Goal: Book appointment/travel/reservation

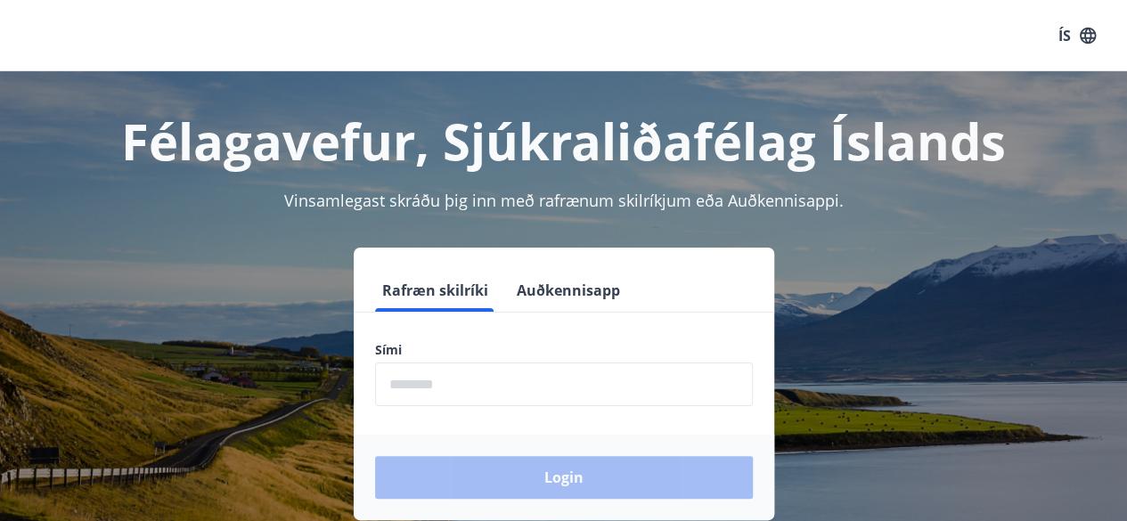
click at [463, 359] on div "Sími ​" at bounding box center [564, 373] width 378 height 65
click at [470, 335] on form "Rafræn skilríki Auðkennisapp Sími ​ Login" at bounding box center [564, 394] width 420 height 251
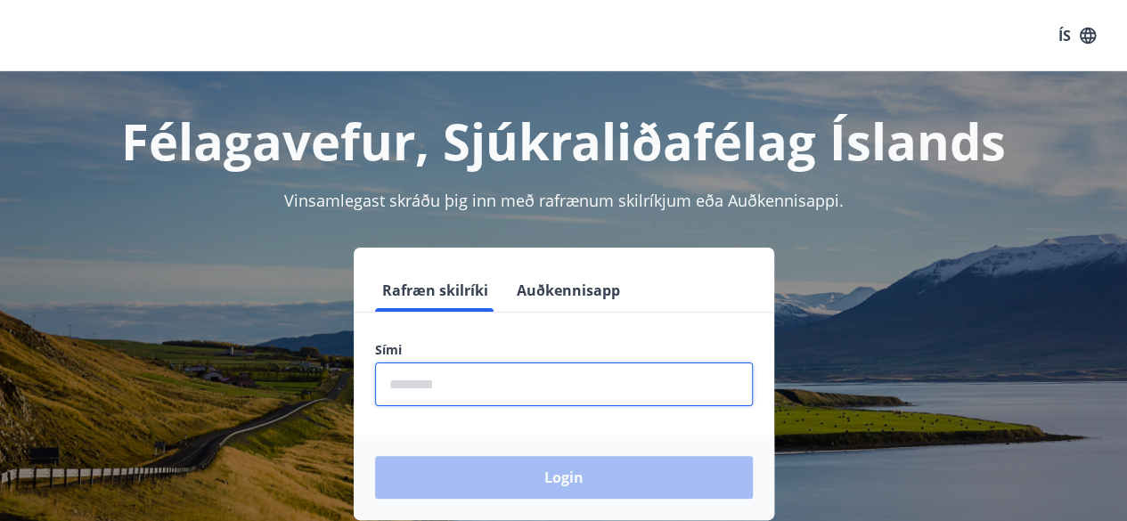
click at [426, 389] on input "phone" at bounding box center [564, 384] width 378 height 44
type input "********"
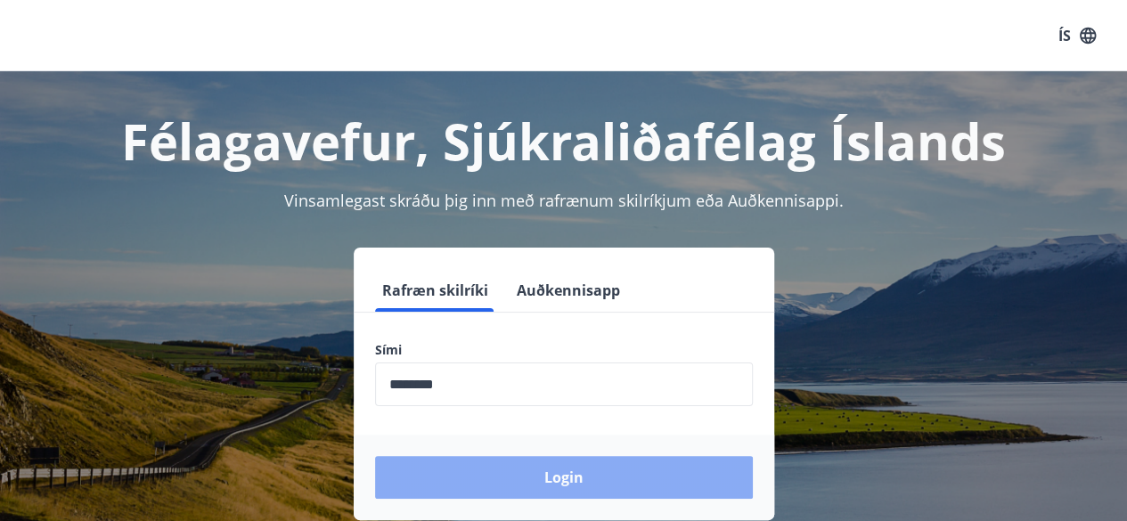
click at [508, 475] on button "Login" at bounding box center [564, 477] width 378 height 43
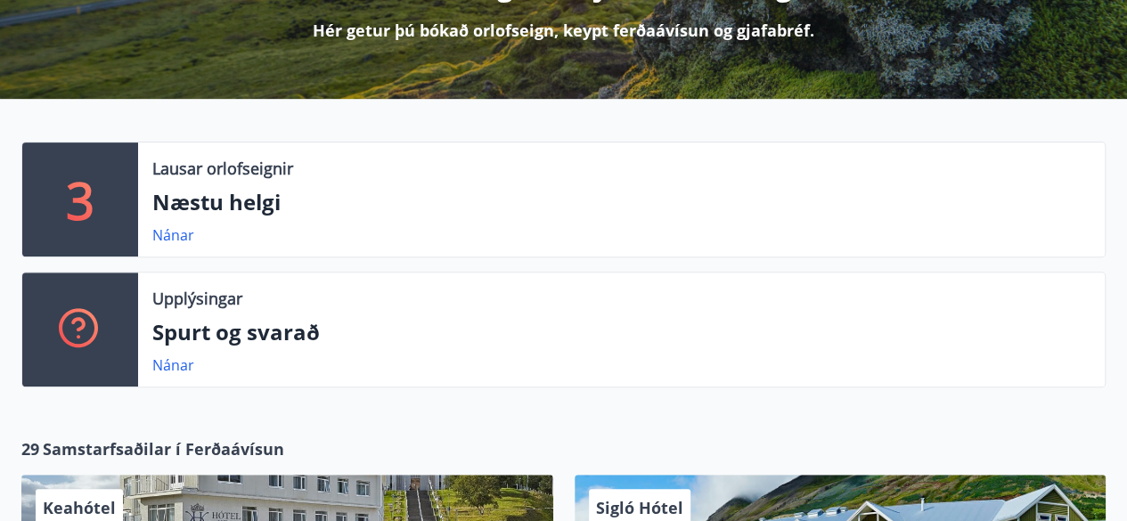
scroll to position [308, 0]
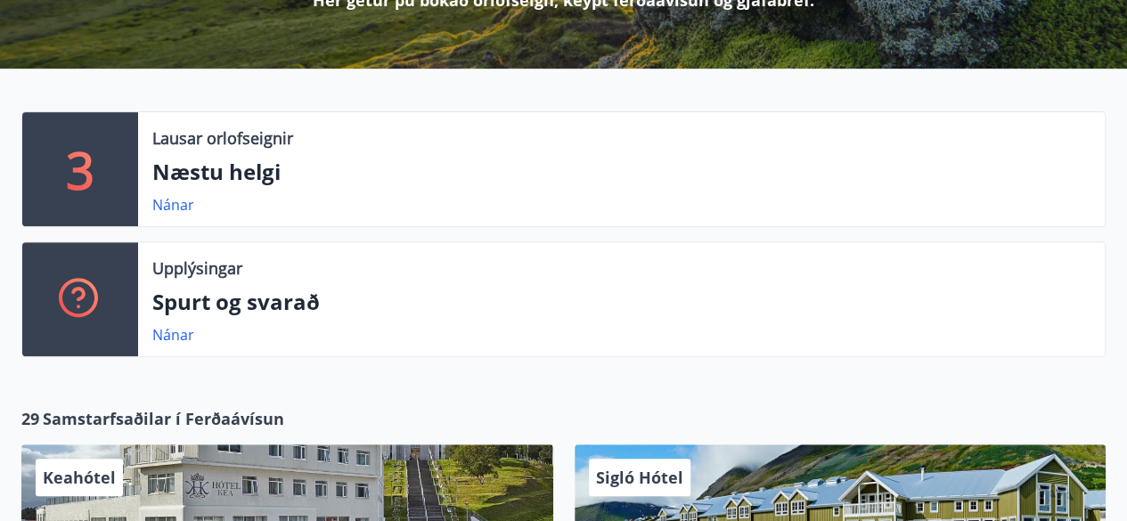
click at [197, 182] on p "Næstu helgi" at bounding box center [621, 172] width 938 height 30
click at [167, 209] on link "Nánar" at bounding box center [173, 205] width 42 height 20
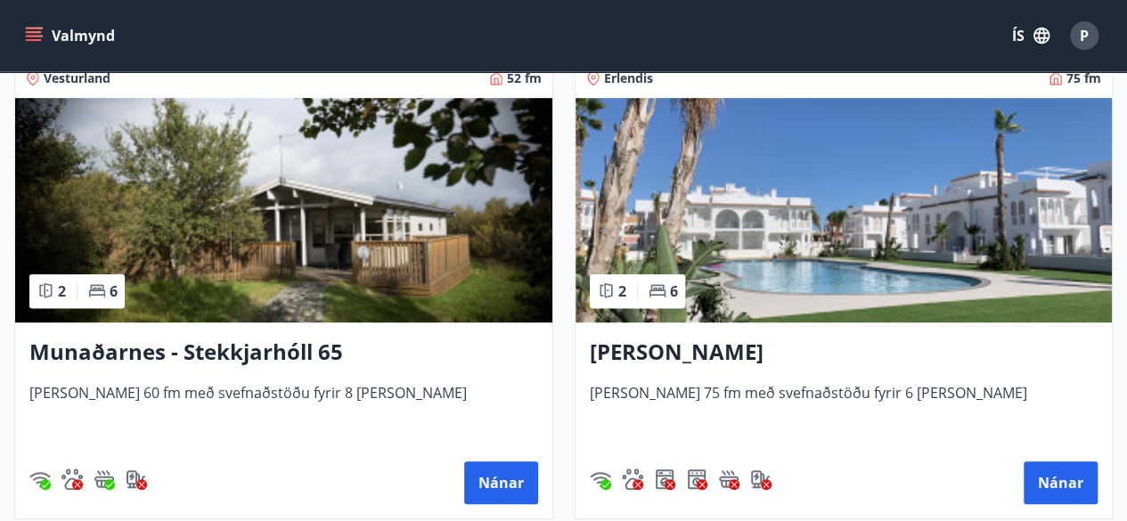
scroll to position [283, 0]
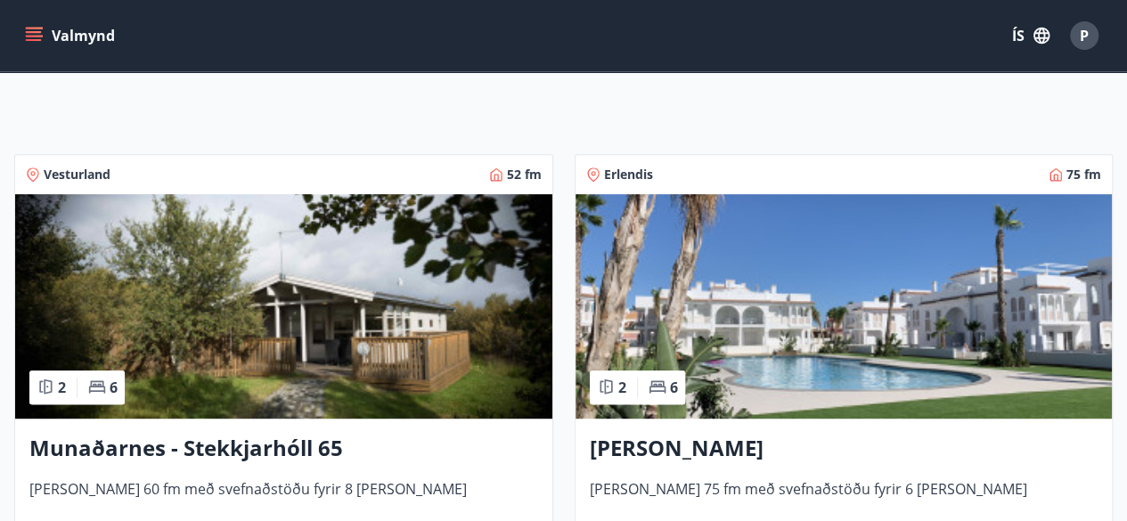
click at [31, 31] on icon "menu" at bounding box center [34, 32] width 16 height 2
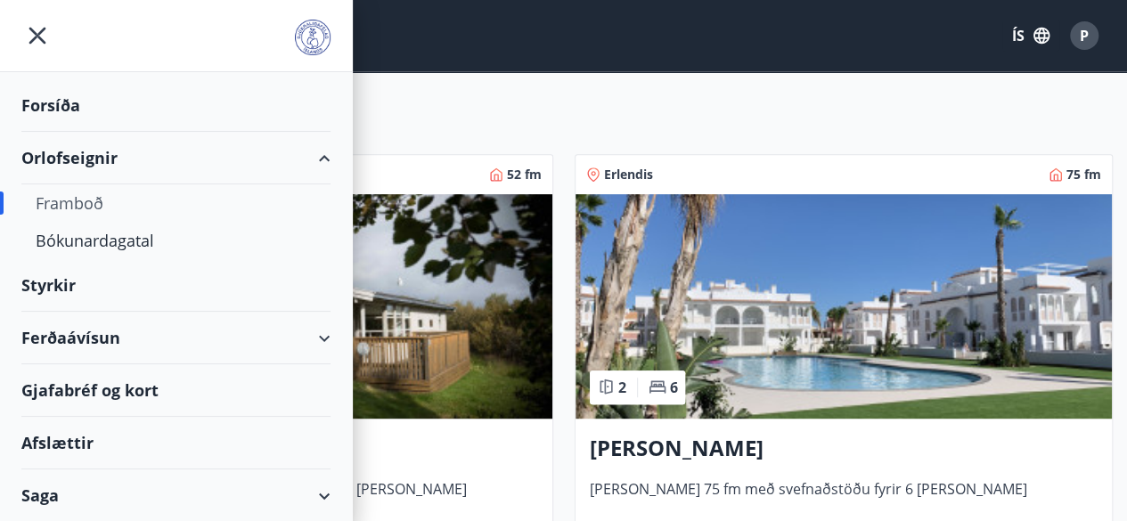
click at [109, 154] on div "Orlofseignir" at bounding box center [175, 158] width 309 height 53
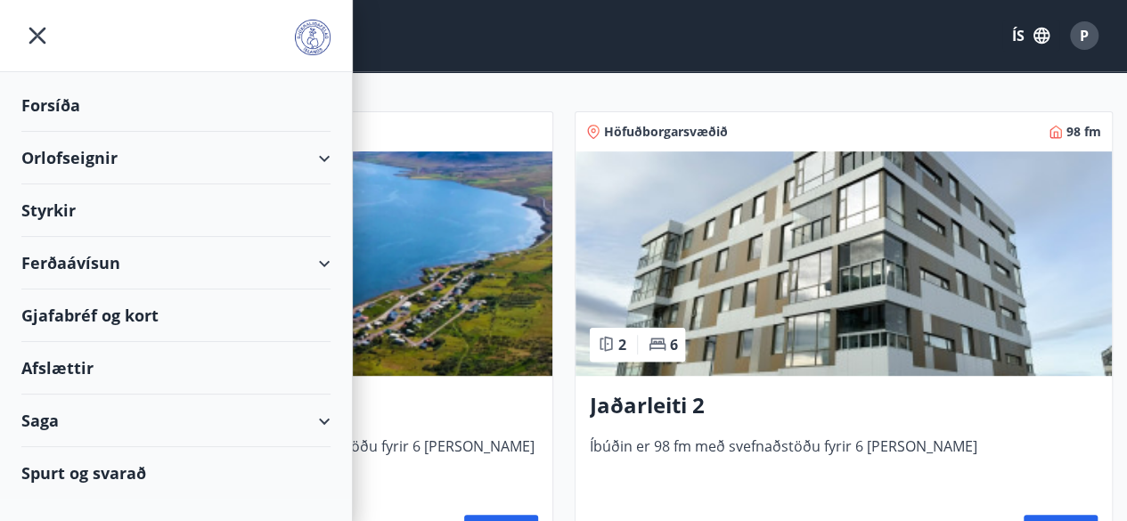
type input "*"
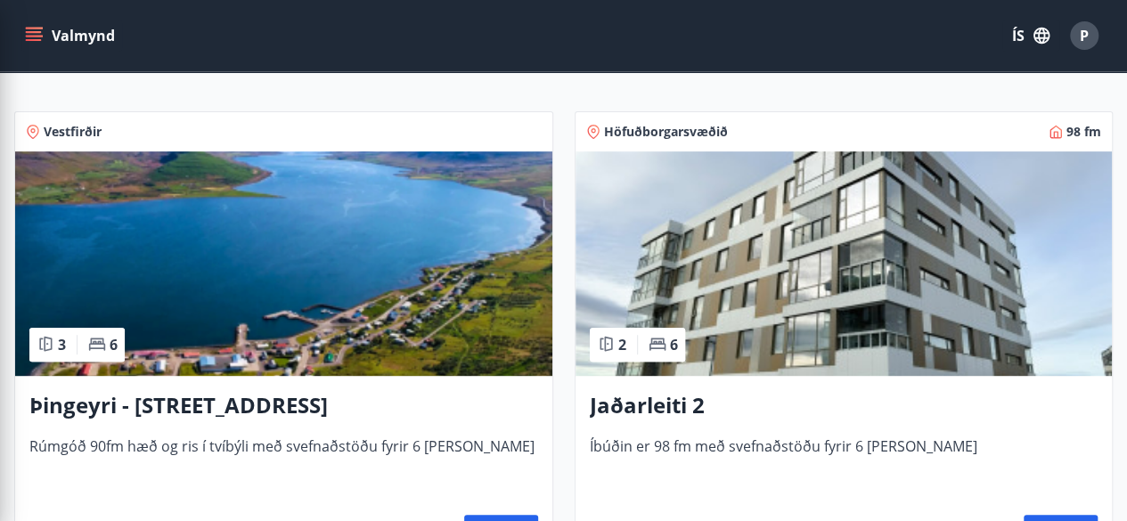
click at [416, 118] on div "Vestfirðir" at bounding box center [283, 131] width 537 height 39
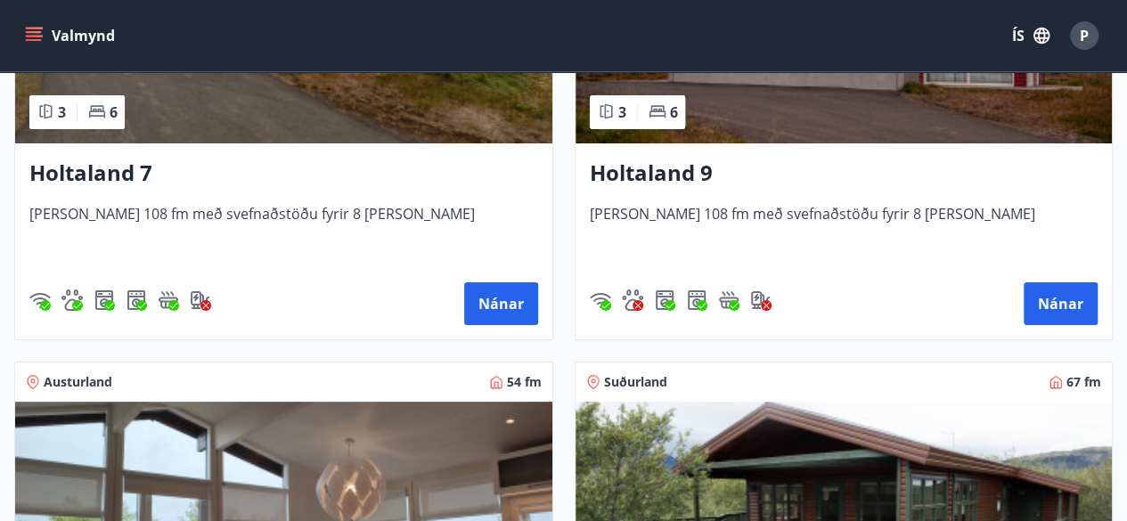
scroll to position [3418, 0]
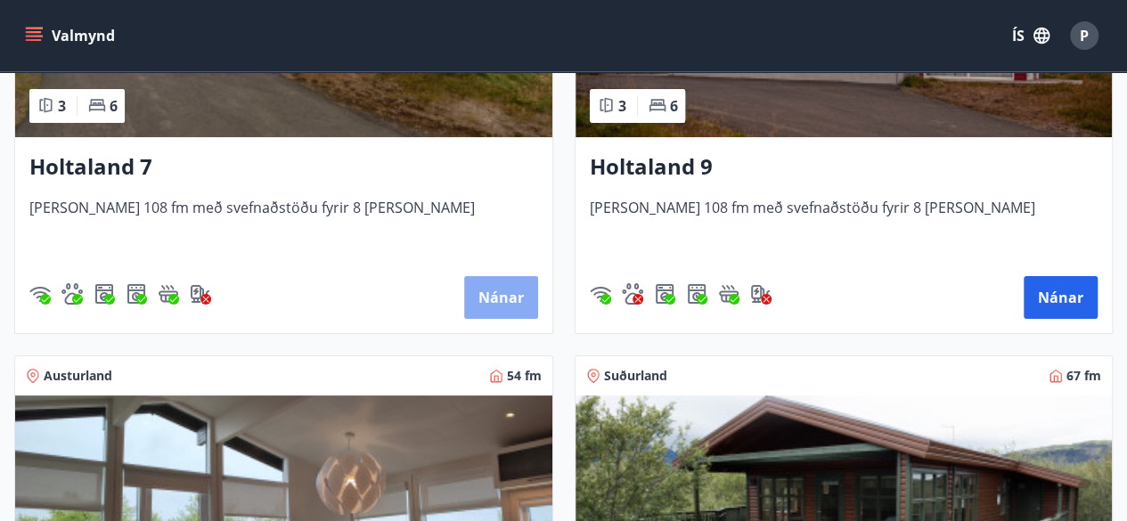
click at [498, 277] on button "Nánar" at bounding box center [501, 297] width 74 height 43
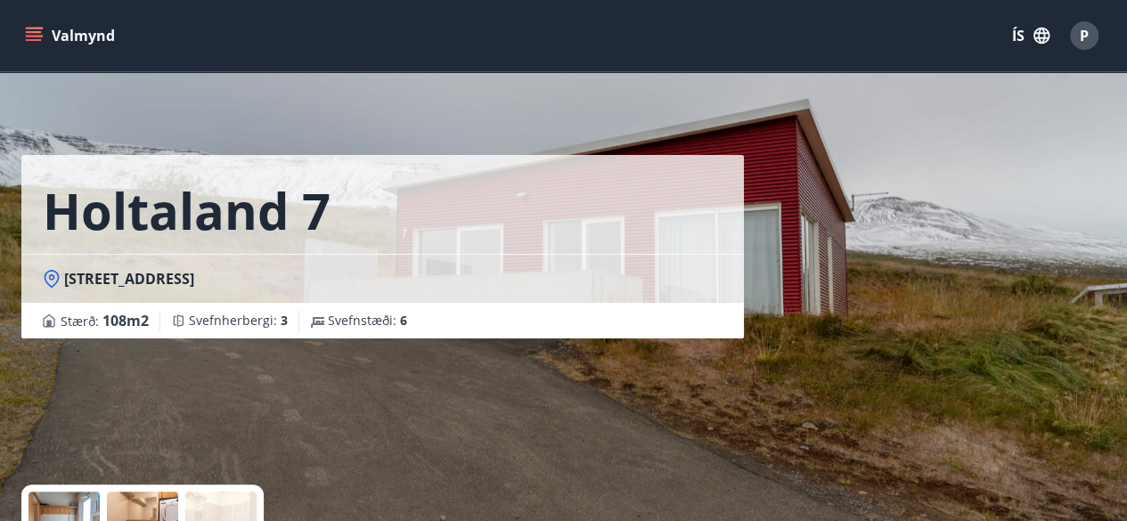
click at [34, 45] on button "Valmynd" at bounding box center [71, 36] width 101 height 32
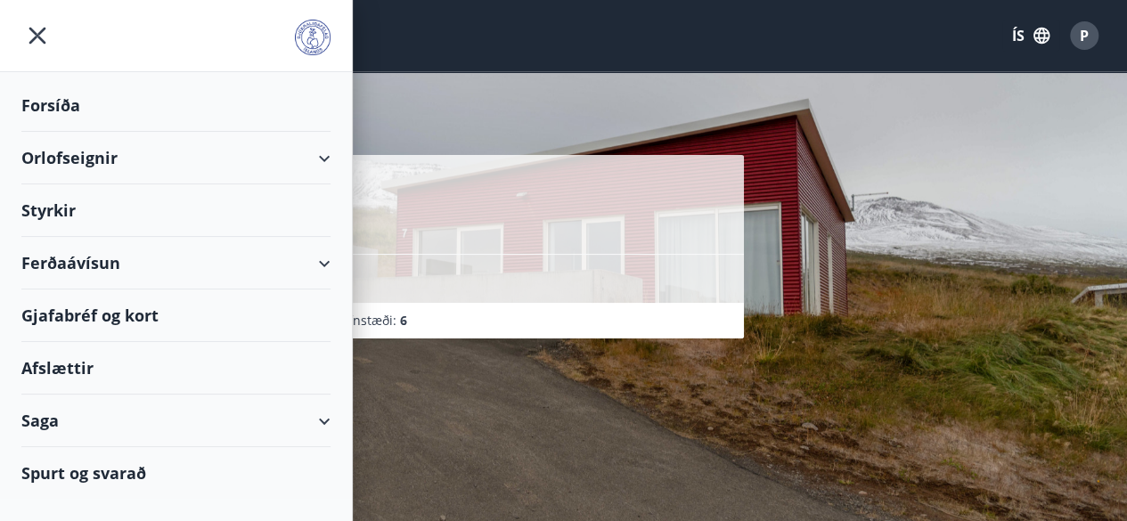
click at [328, 161] on div "Orlofseignir" at bounding box center [175, 158] width 309 height 53
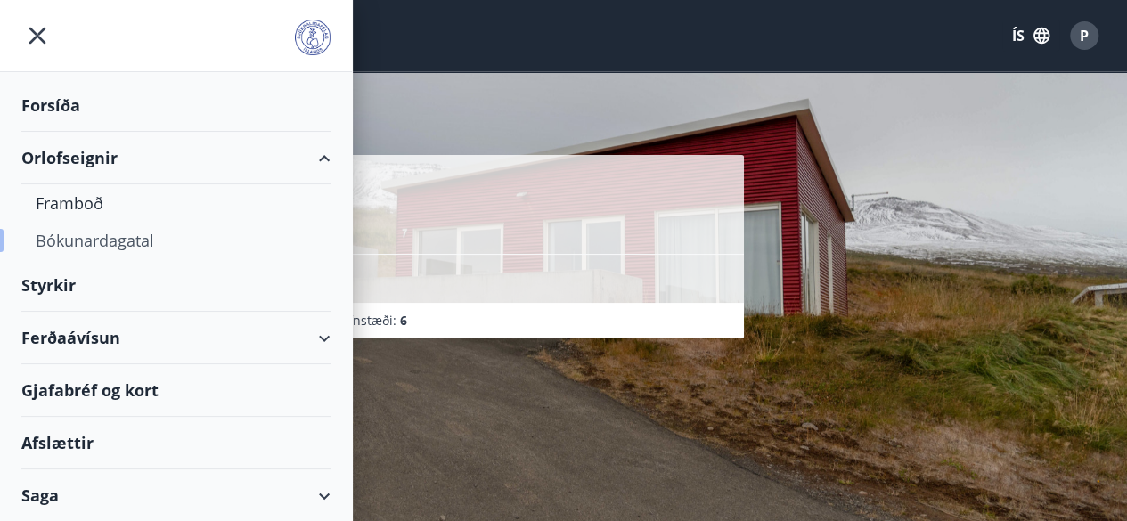
click at [144, 245] on div "Bókunardagatal" at bounding box center [176, 240] width 281 height 37
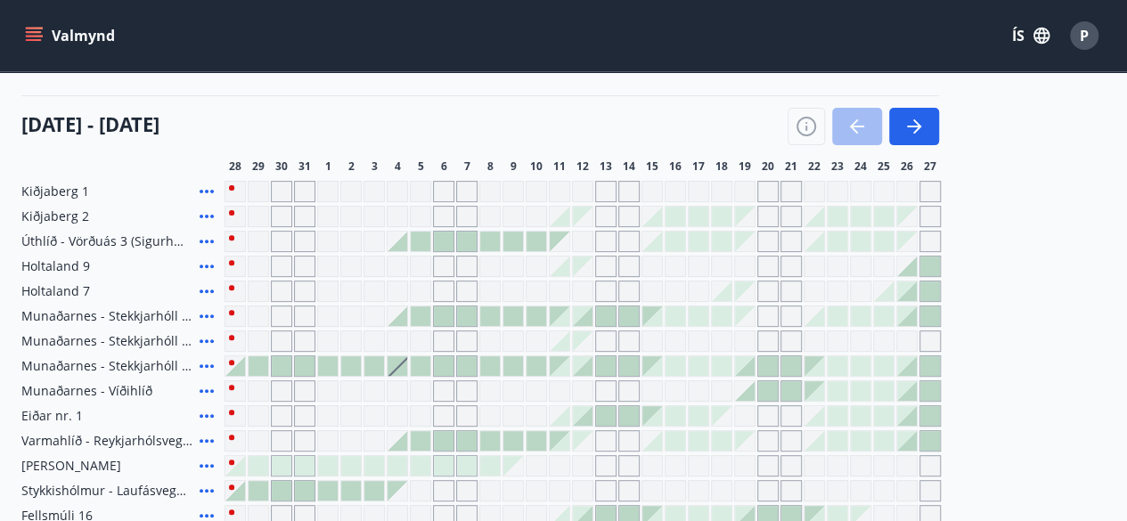
scroll to position [193, 0]
click at [912, 295] on div at bounding box center [907, 291] width 20 height 20
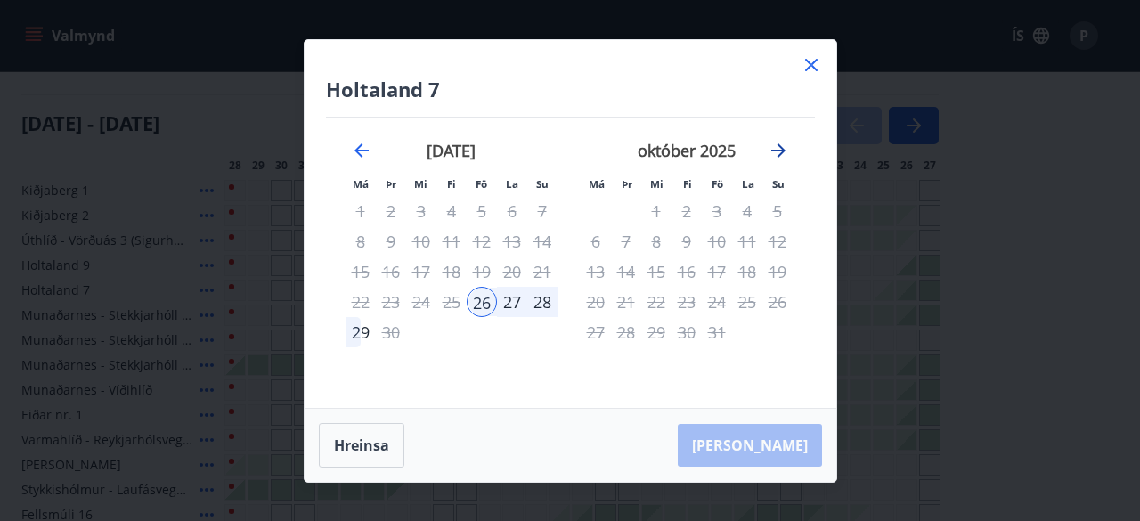
click at [772, 159] on icon "Move forward to switch to the next month." at bounding box center [778, 150] width 21 height 21
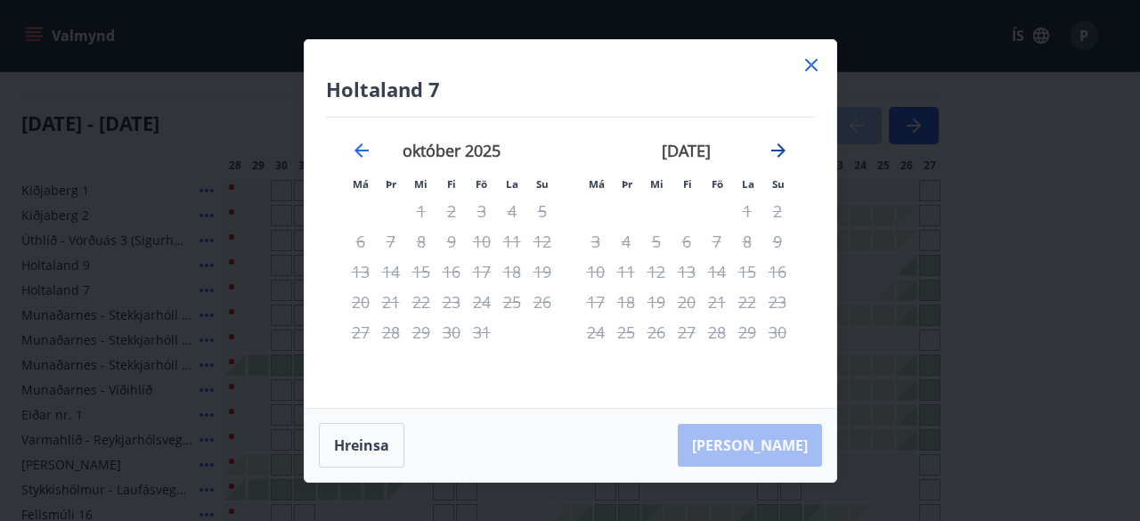
click at [772, 159] on icon "Move forward to switch to the next month." at bounding box center [778, 150] width 21 height 21
click at [773, 156] on icon "Move forward to switch to the next month." at bounding box center [778, 150] width 21 height 21
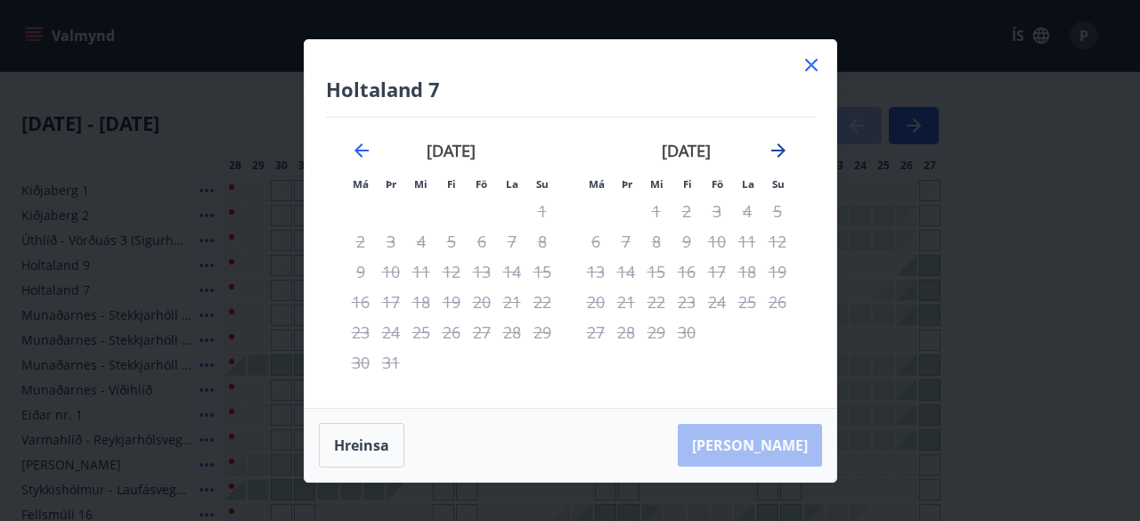
click at [773, 156] on icon "Move forward to switch to the next month." at bounding box center [778, 150] width 21 height 21
click at [372, 160] on div "[DATE]" at bounding box center [452, 157] width 212 height 78
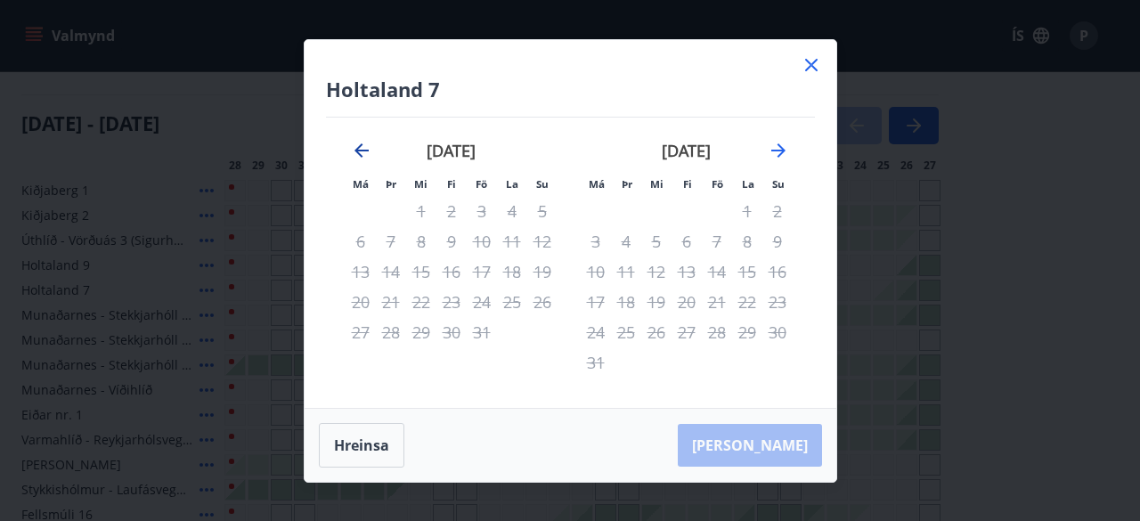
click at [364, 148] on icon "Move backward to switch to the previous month." at bounding box center [361, 150] width 21 height 21
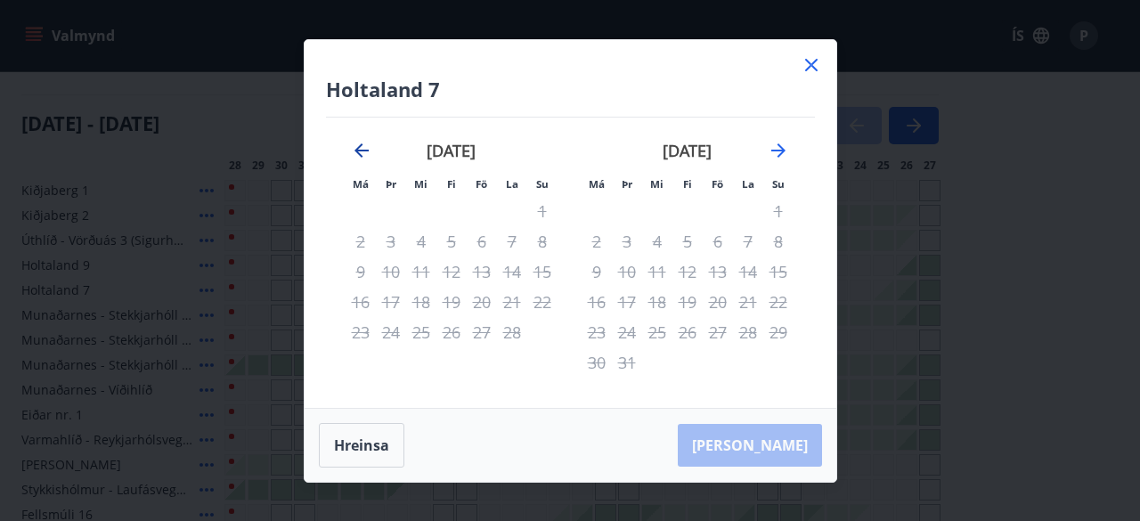
click at [364, 148] on icon "Move backward to switch to the previous month." at bounding box center [361, 150] width 21 height 21
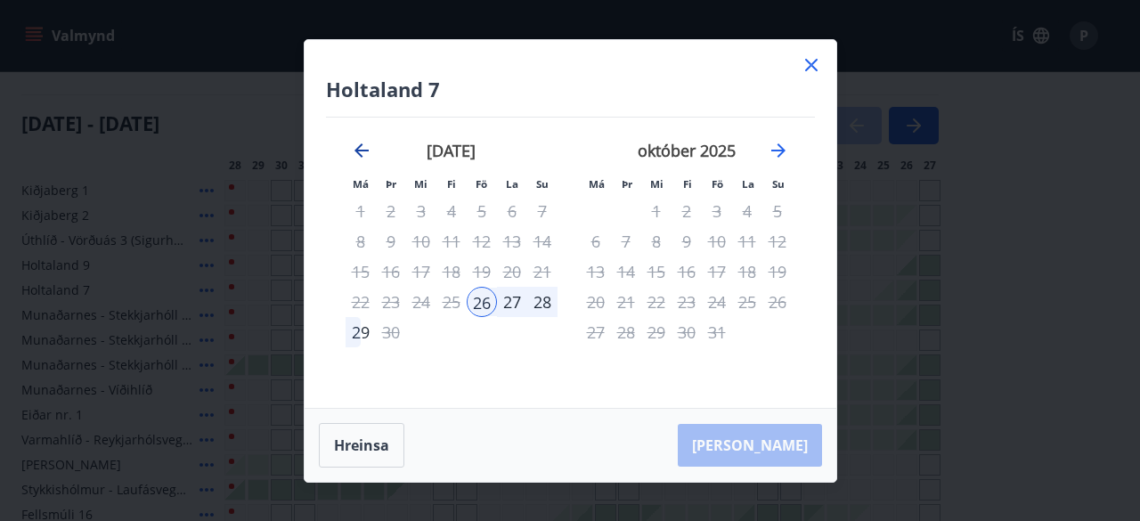
click at [364, 148] on icon "Move backward to switch to the previous month." at bounding box center [361, 150] width 21 height 21
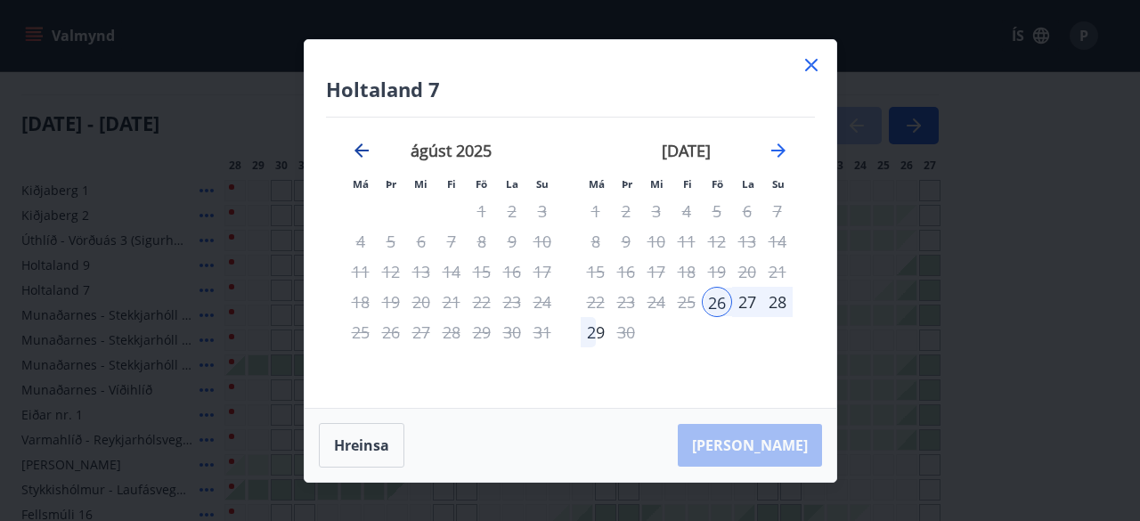
click at [364, 148] on icon "Move backward to switch to the previous month." at bounding box center [361, 150] width 21 height 21
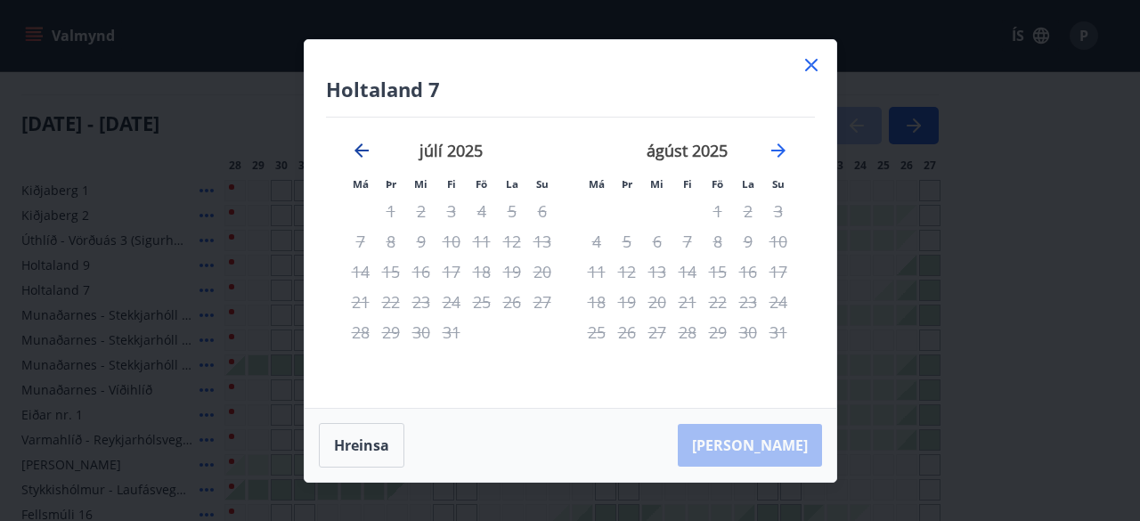
click at [364, 148] on icon "Move backward to switch to the previous month." at bounding box center [361, 150] width 21 height 21
click at [811, 67] on icon at bounding box center [811, 64] width 21 height 21
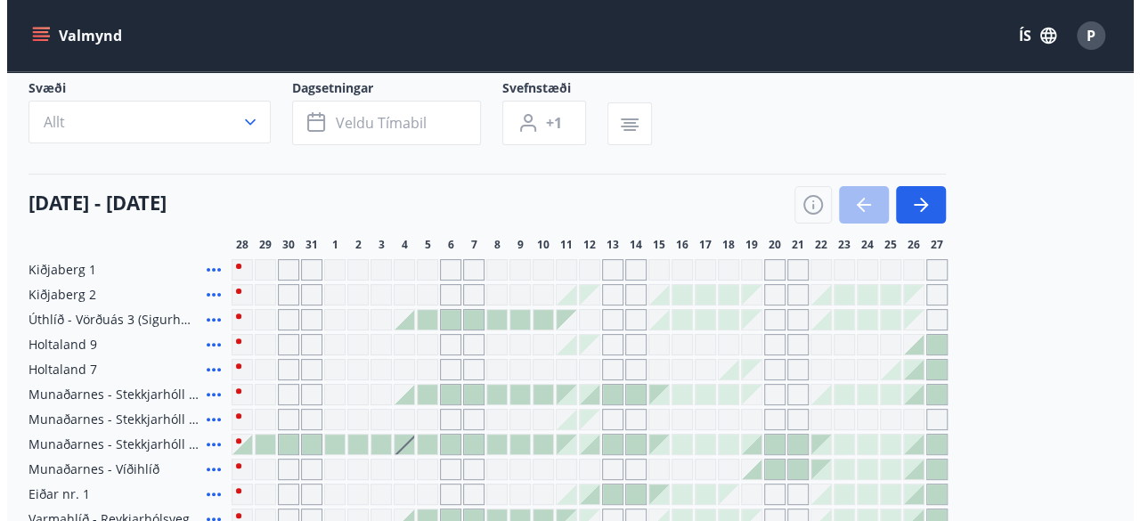
scroll to position [110, 0]
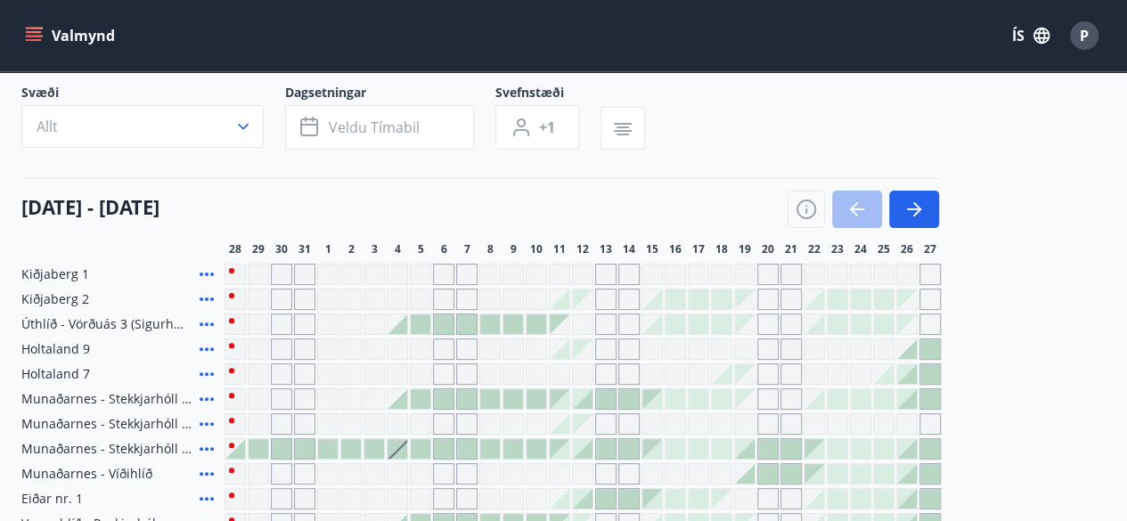
click at [401, 329] on div at bounding box center [397, 324] width 20 height 20
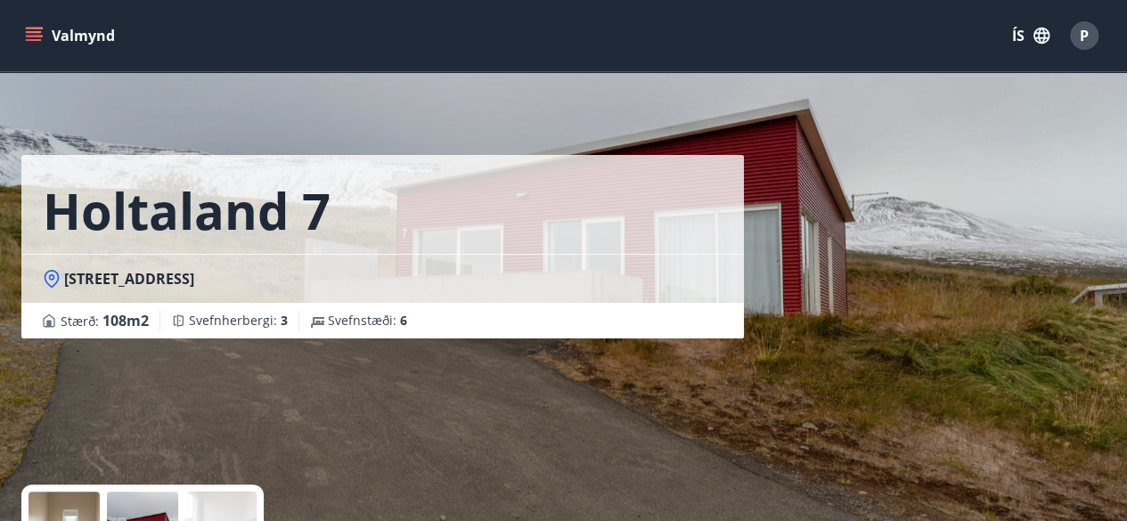
scroll to position [110, 0]
click at [28, 42] on icon "menu" at bounding box center [34, 36] width 18 height 18
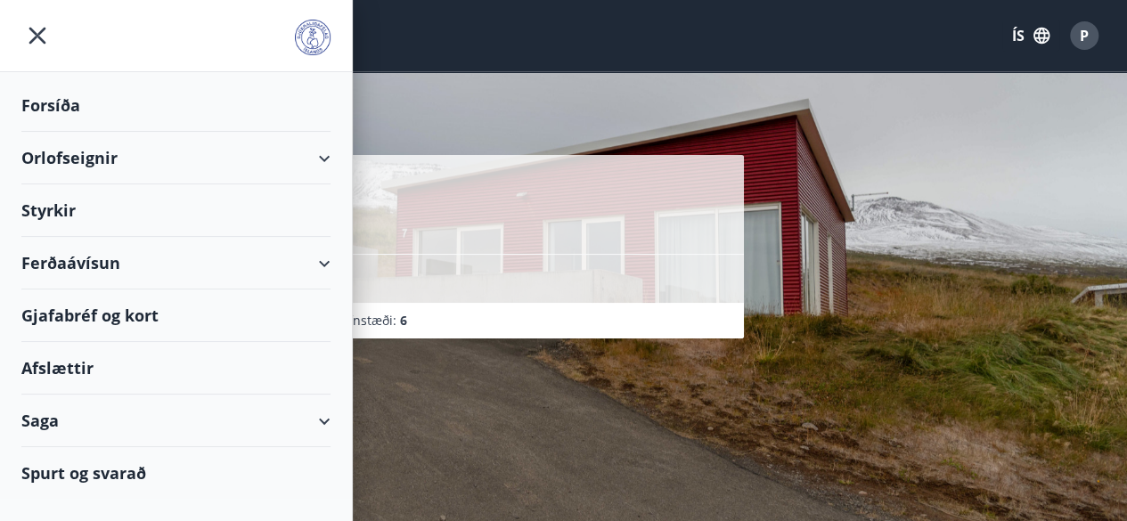
click at [74, 156] on div "Orlofseignir" at bounding box center [175, 158] width 309 height 53
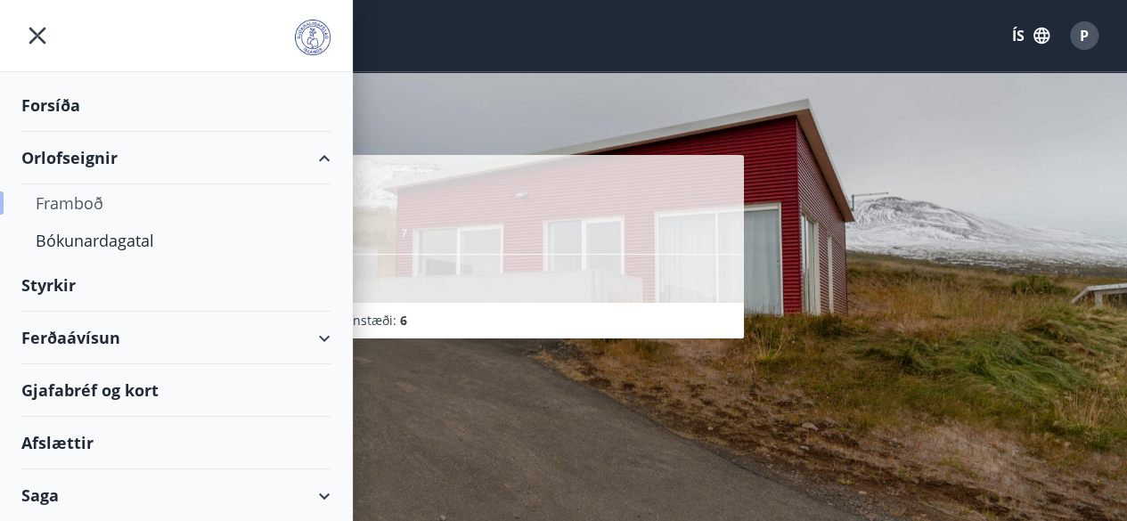
click at [84, 210] on div "Framboð" at bounding box center [176, 202] width 281 height 37
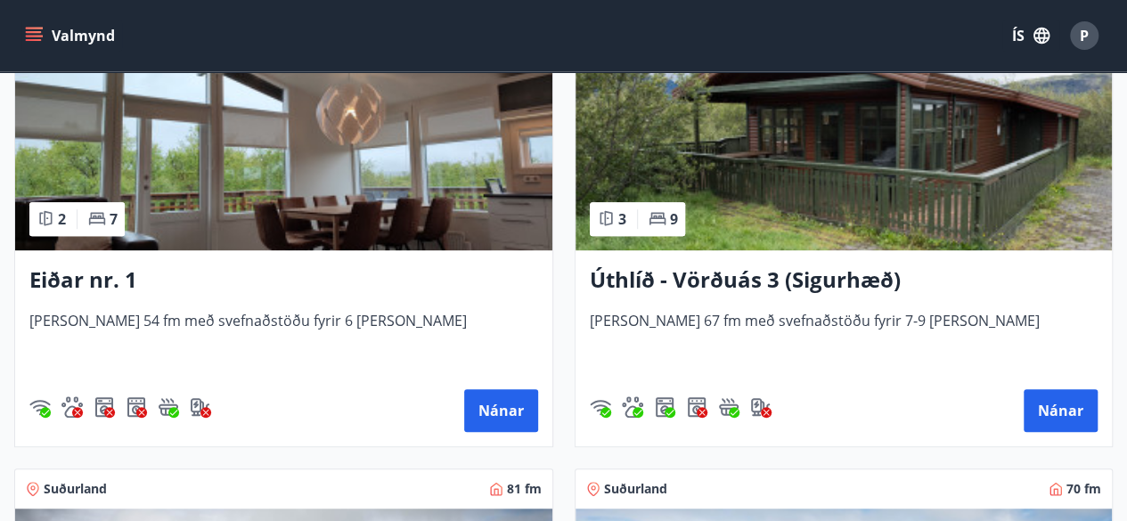
scroll to position [3722, 0]
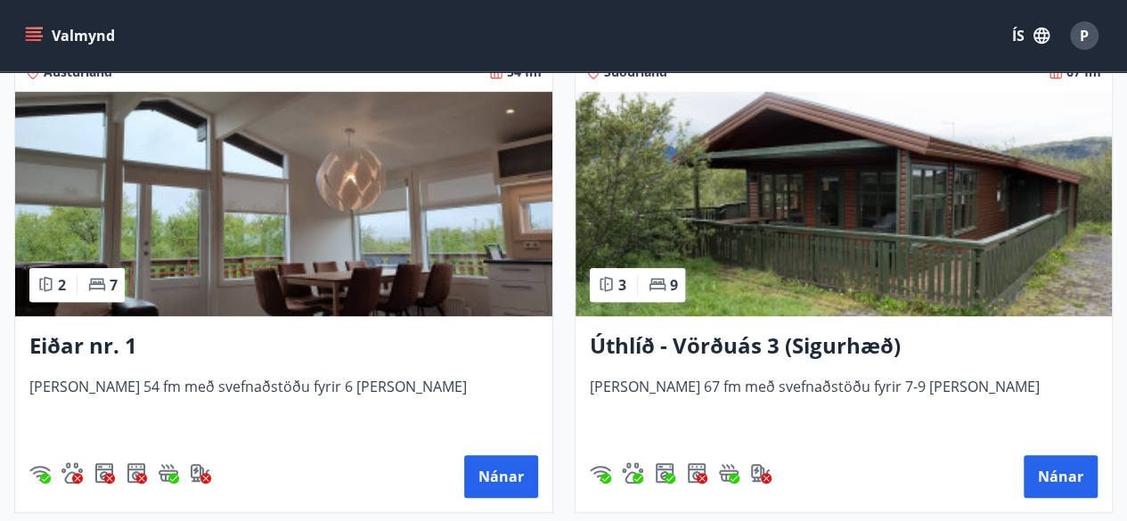
click at [790, 234] on img at bounding box center [843, 204] width 537 height 224
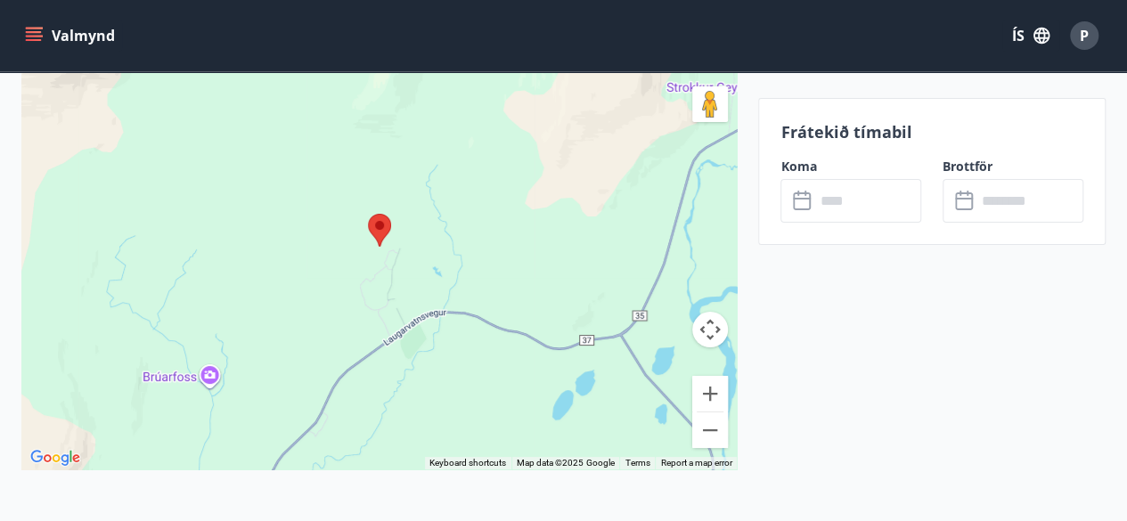
scroll to position [3283, 0]
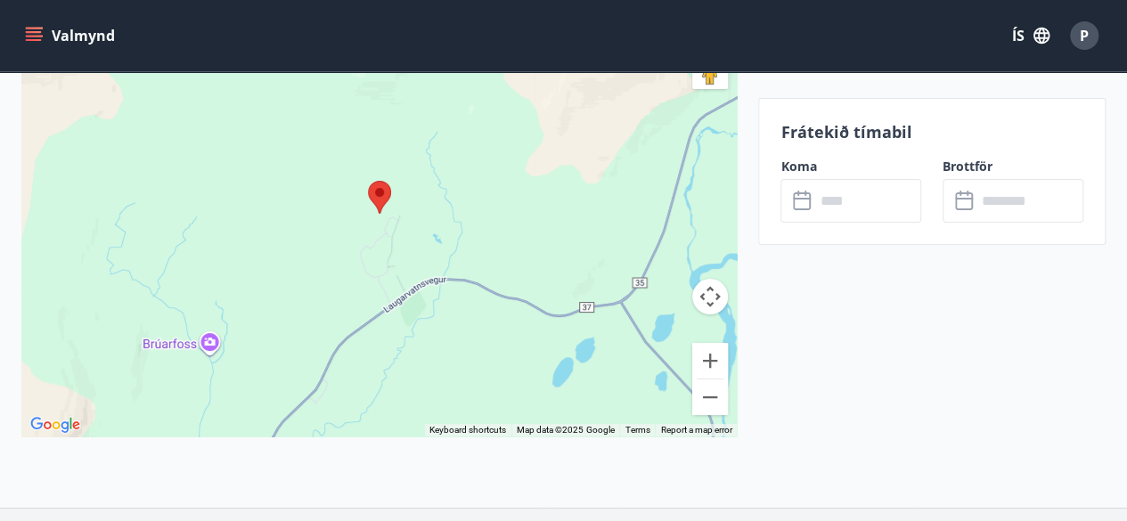
click at [467, 320] on div at bounding box center [378, 213] width 715 height 445
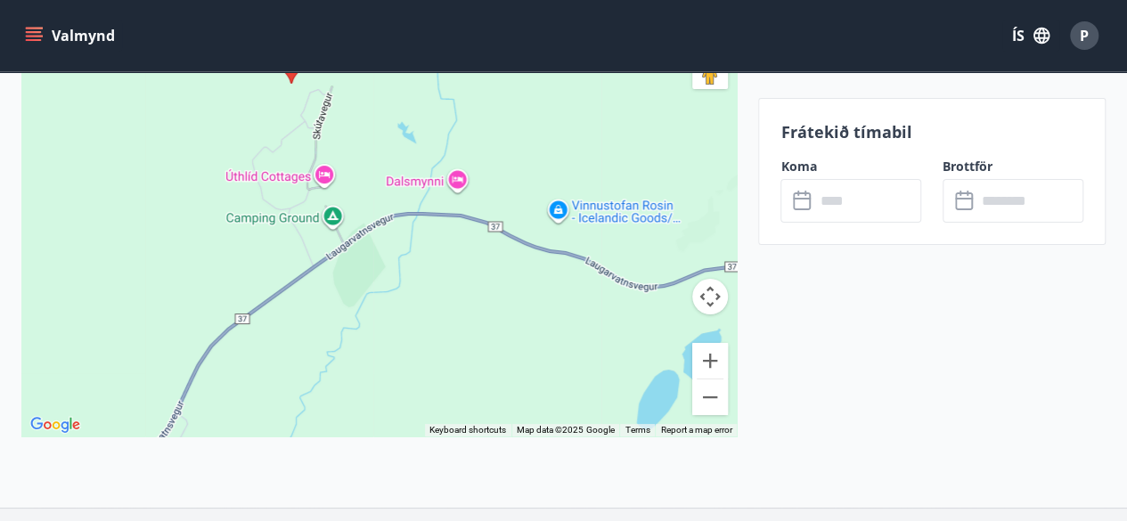
click at [810, 168] on label "Koma" at bounding box center [850, 167] width 141 height 18
click at [33, 24] on button "Valmynd" at bounding box center [71, 36] width 101 height 32
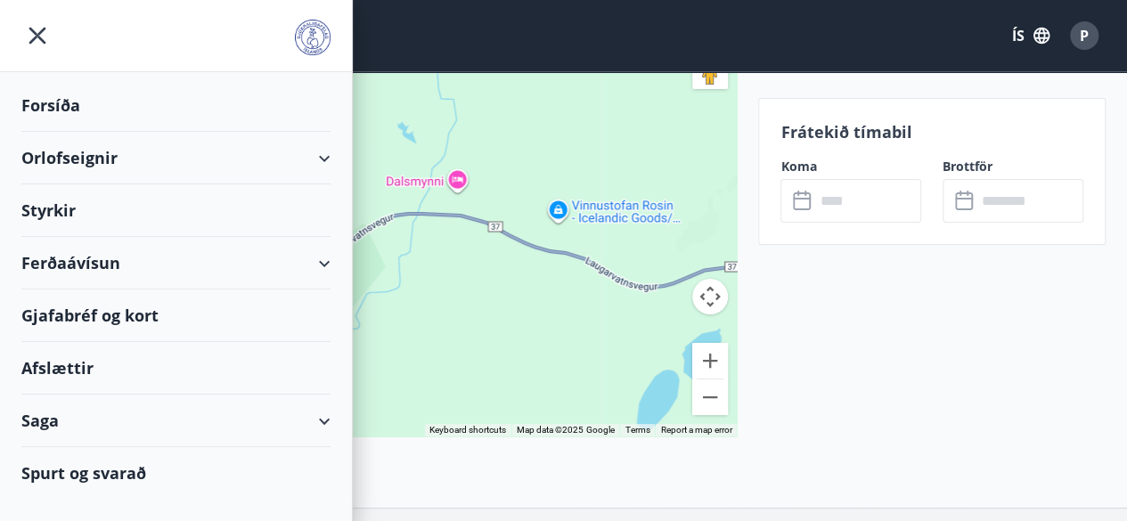
click at [75, 161] on div "Orlofseignir" at bounding box center [175, 158] width 309 height 53
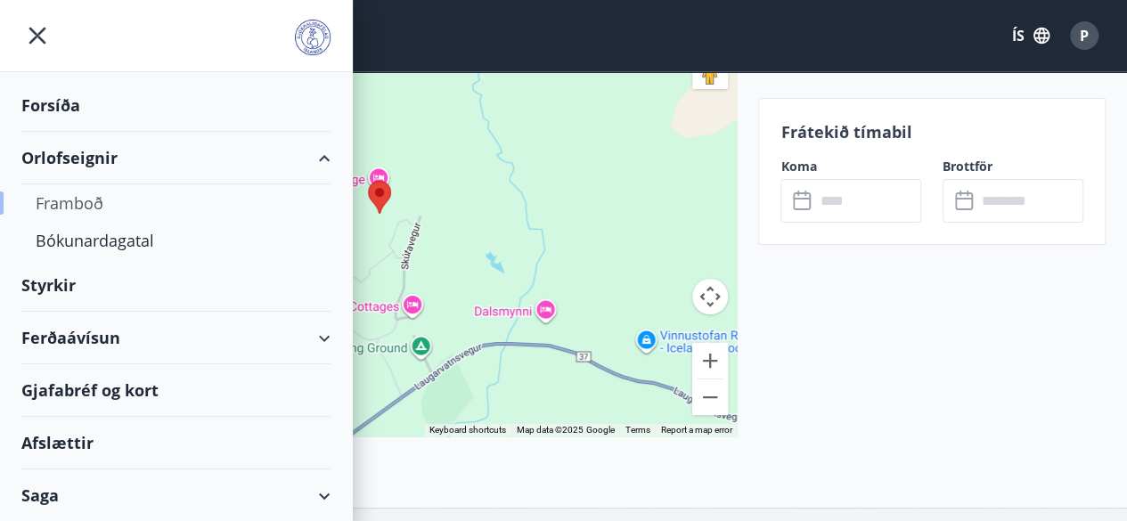
click at [99, 204] on div "Framboð" at bounding box center [176, 202] width 281 height 37
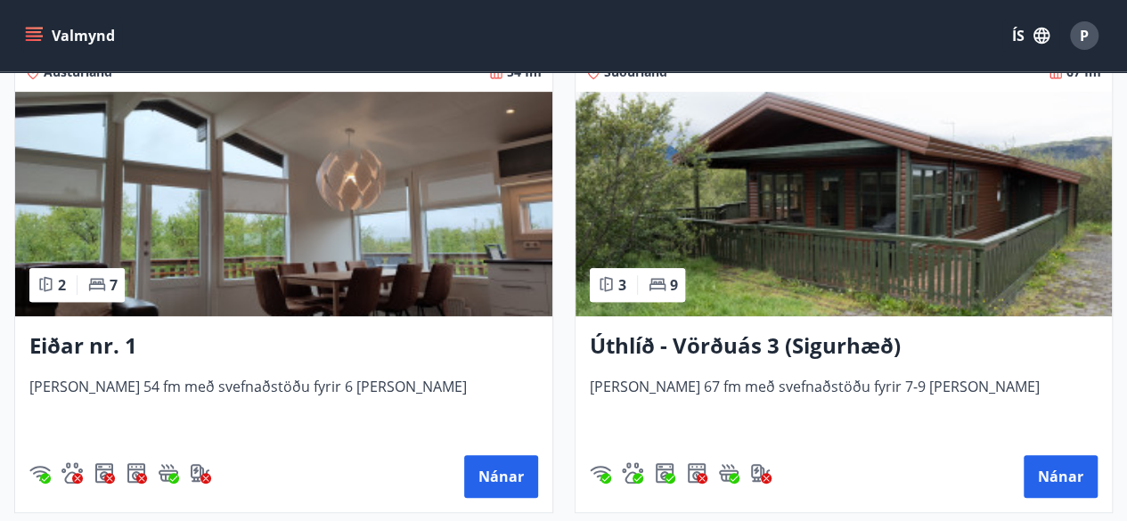
scroll to position [3801, 0]
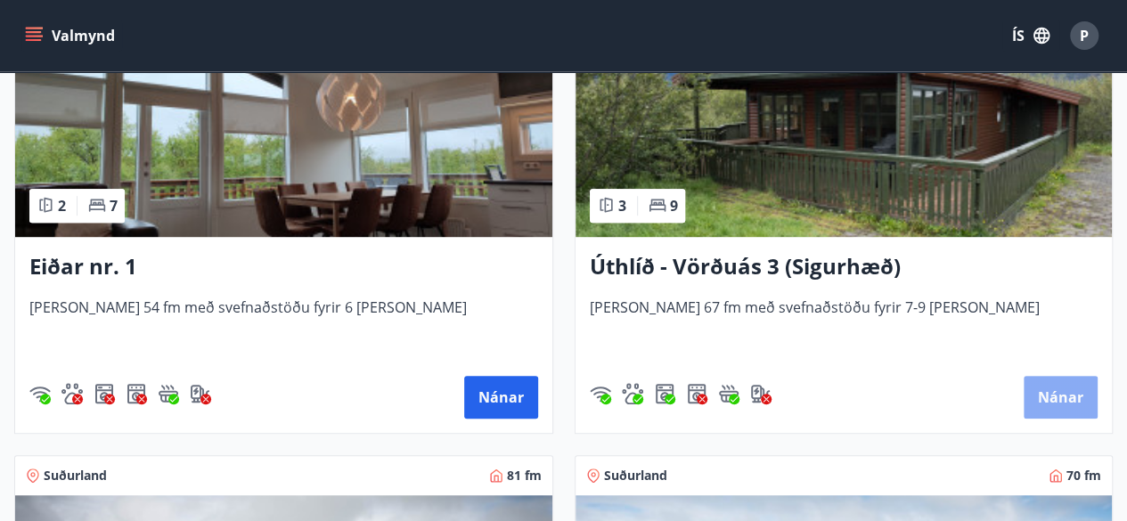
click at [1045, 410] on button "Nánar" at bounding box center [1060, 397] width 74 height 43
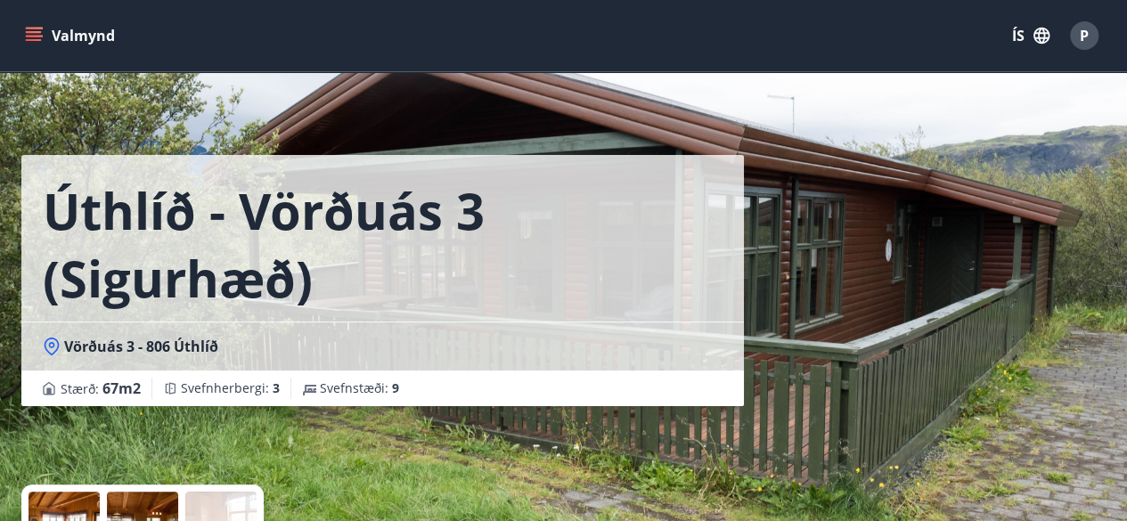
click at [1104, 281] on div "Úthlíð - Vörðuás 3 (Sigurhæð) Vörðuás 3 - 806 Úthlíð Stærð : 67 m2 [GEOGRAPHIC_…" at bounding box center [563, 267] width 1084 height 534
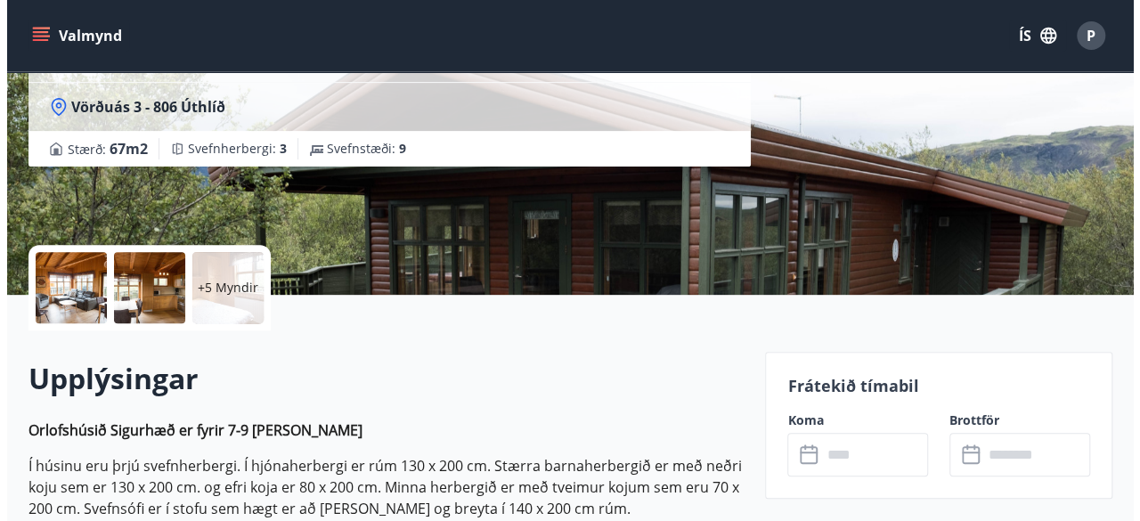
scroll to position [249, 0]
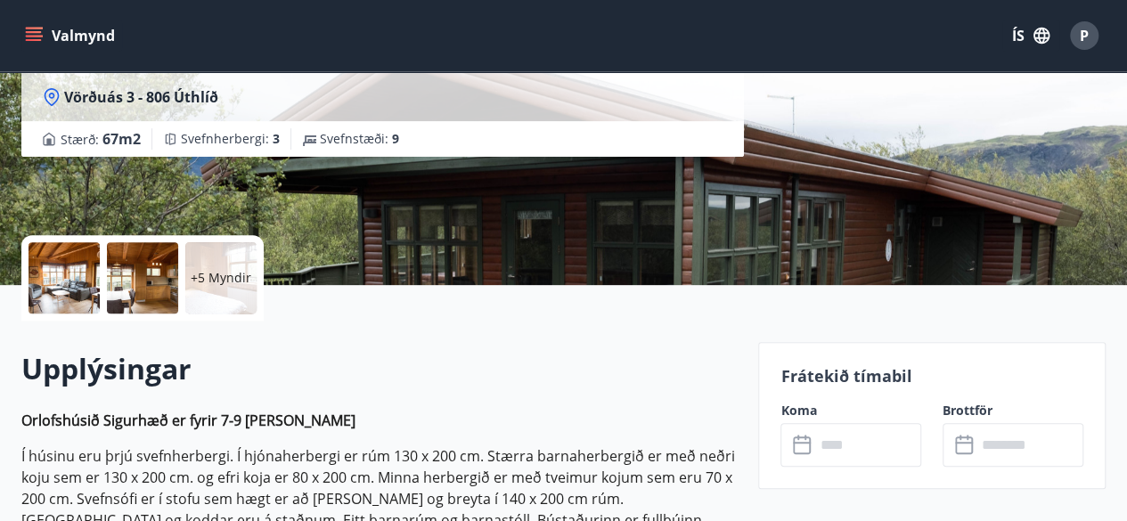
click at [59, 272] on div at bounding box center [63, 277] width 71 height 71
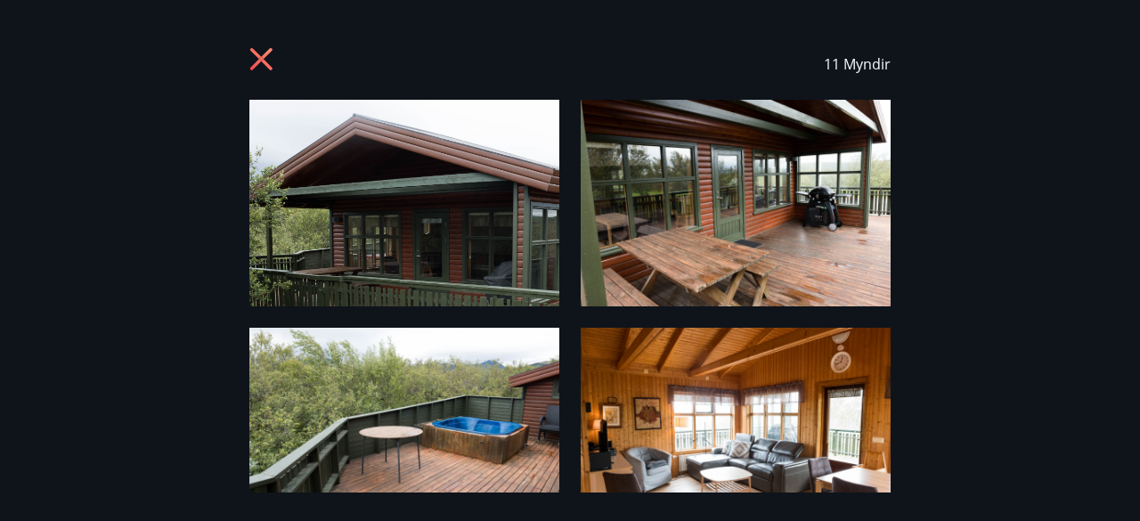
drag, startPoint x: 1137, startPoint y: 28, endPoint x: 1139, endPoint y: 141, distance: 113.1
click at [1139, 141] on div "11 Myndir" at bounding box center [570, 260] width 1140 height 464
click at [459, 224] on img at bounding box center [404, 203] width 310 height 207
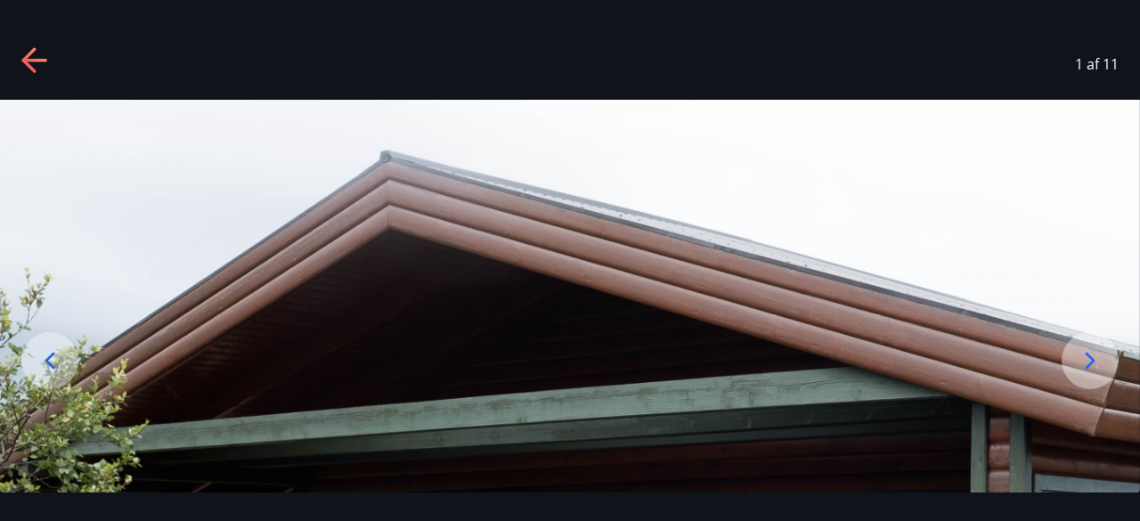
click at [459, 224] on img at bounding box center [570, 480] width 1140 height 760
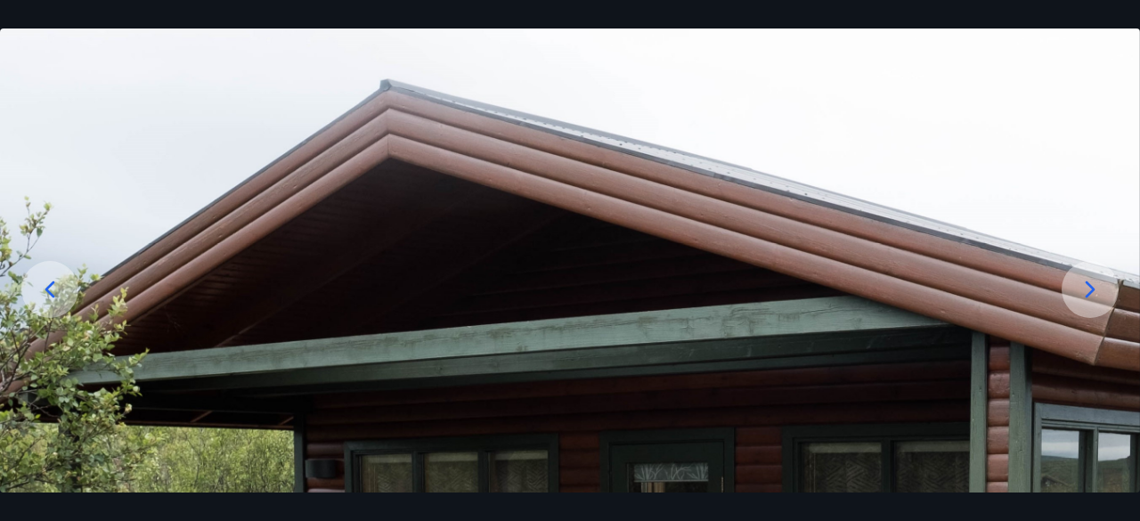
click at [1084, 293] on icon at bounding box center [1090, 289] width 28 height 28
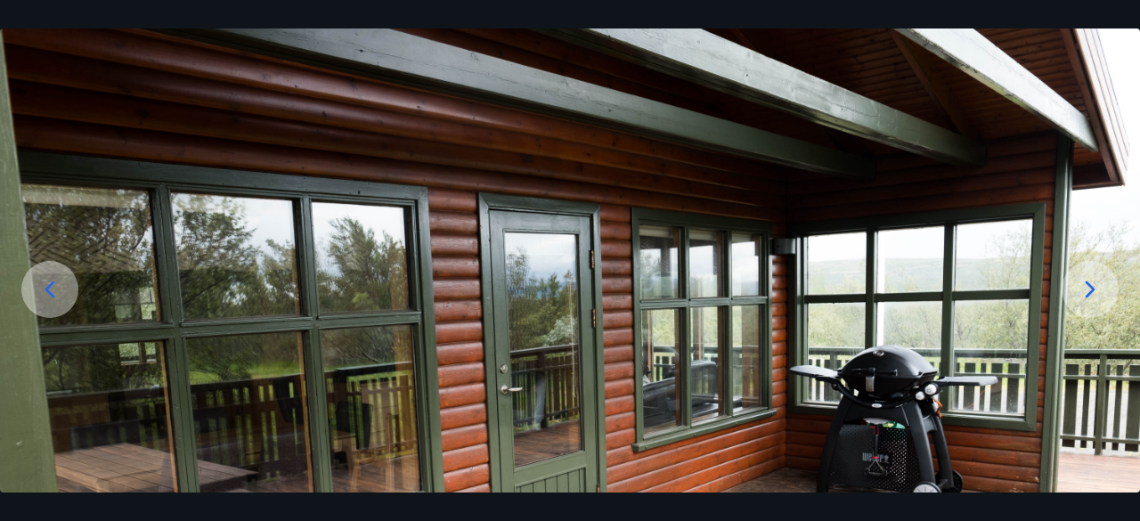
click at [1084, 293] on icon at bounding box center [1090, 289] width 28 height 28
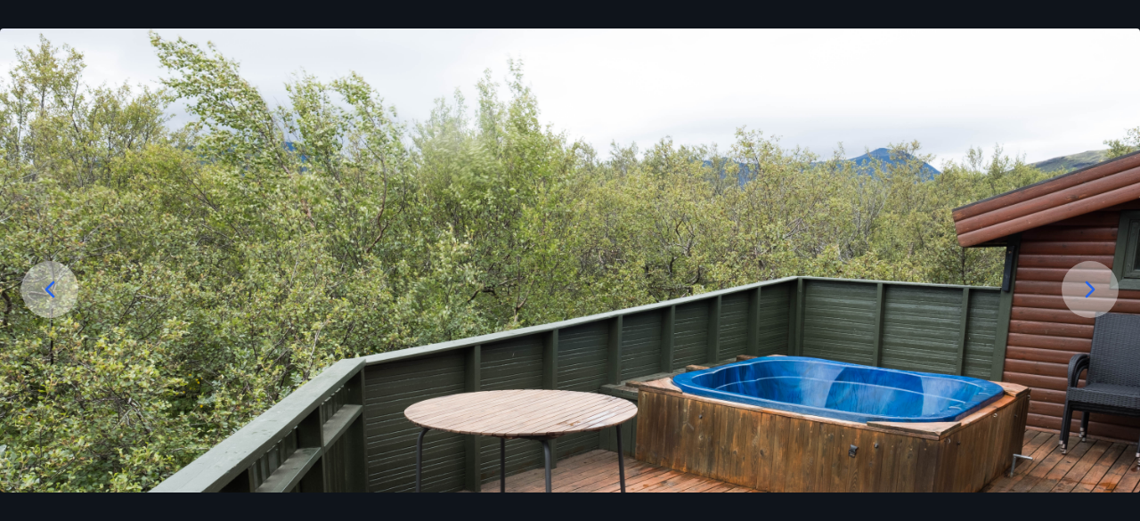
click at [1084, 293] on icon at bounding box center [1090, 289] width 28 height 28
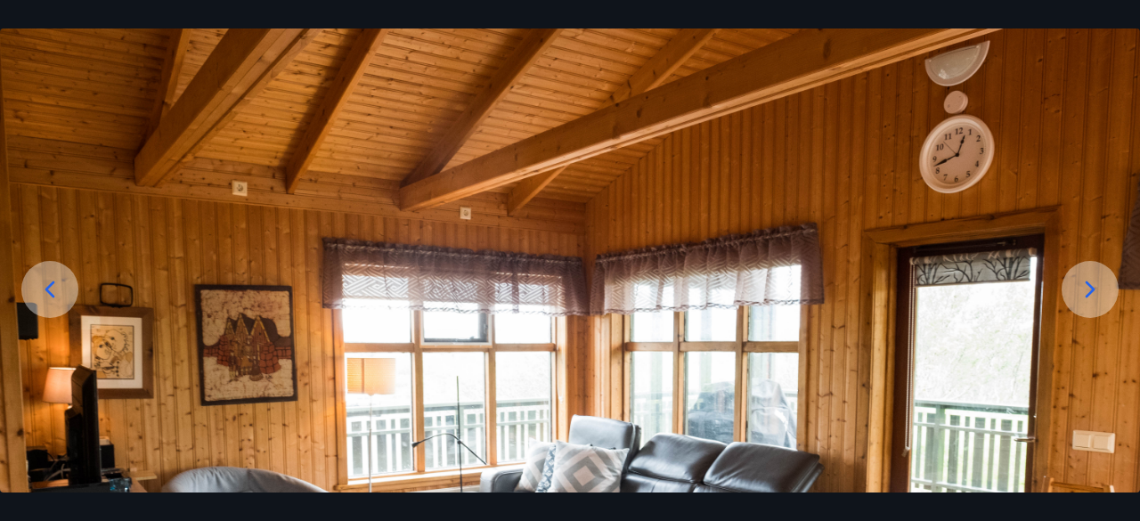
click at [1084, 293] on icon at bounding box center [1090, 289] width 28 height 28
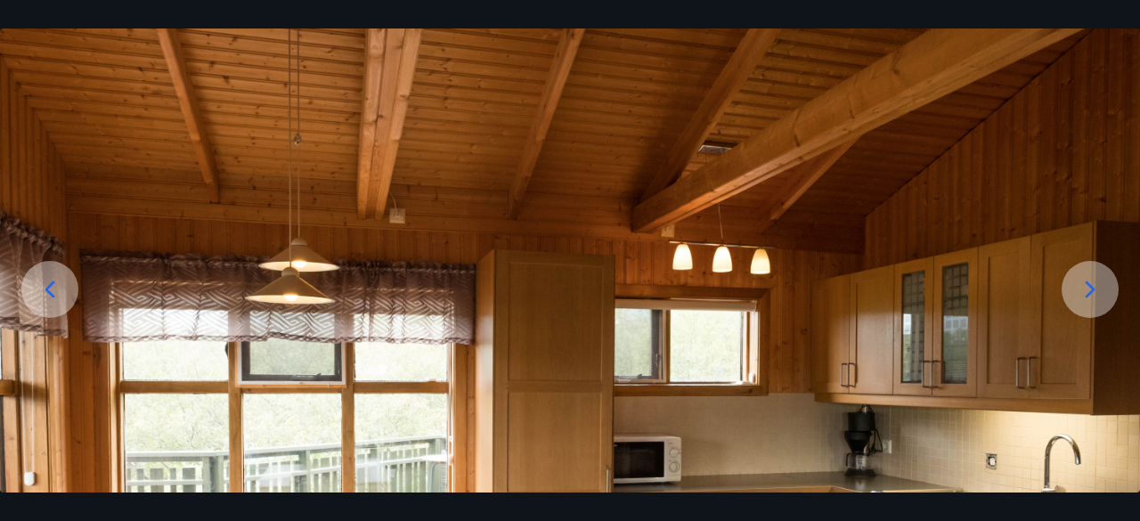
click at [1084, 293] on icon at bounding box center [1090, 289] width 28 height 28
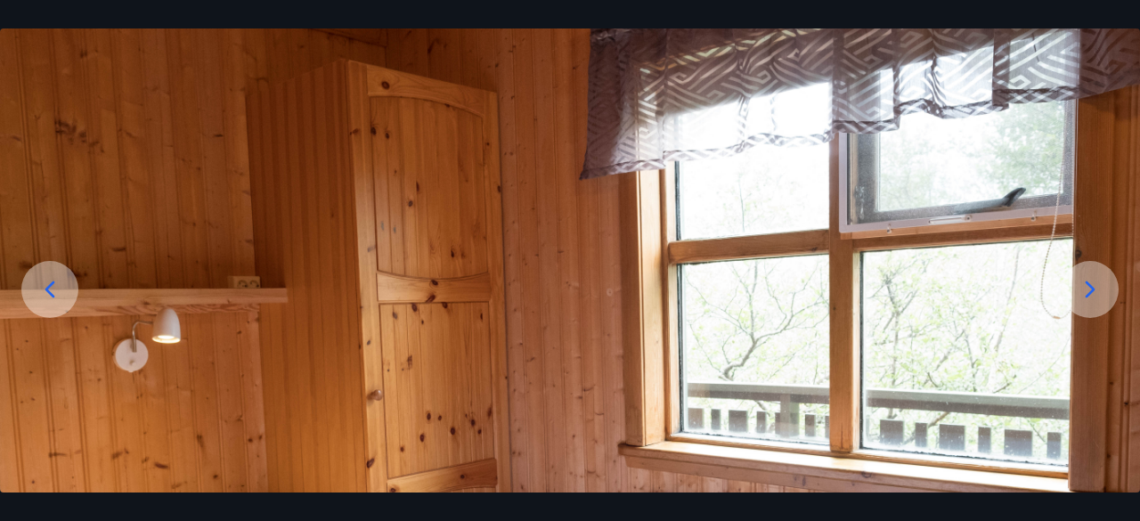
click at [1084, 293] on icon at bounding box center [1090, 289] width 28 height 28
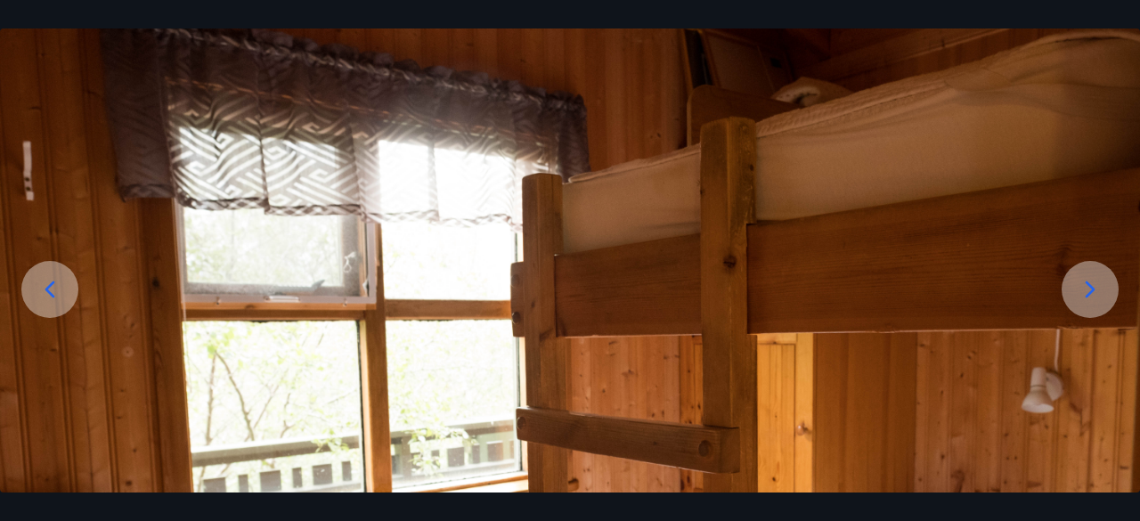
click at [1084, 293] on icon at bounding box center [1090, 289] width 28 height 28
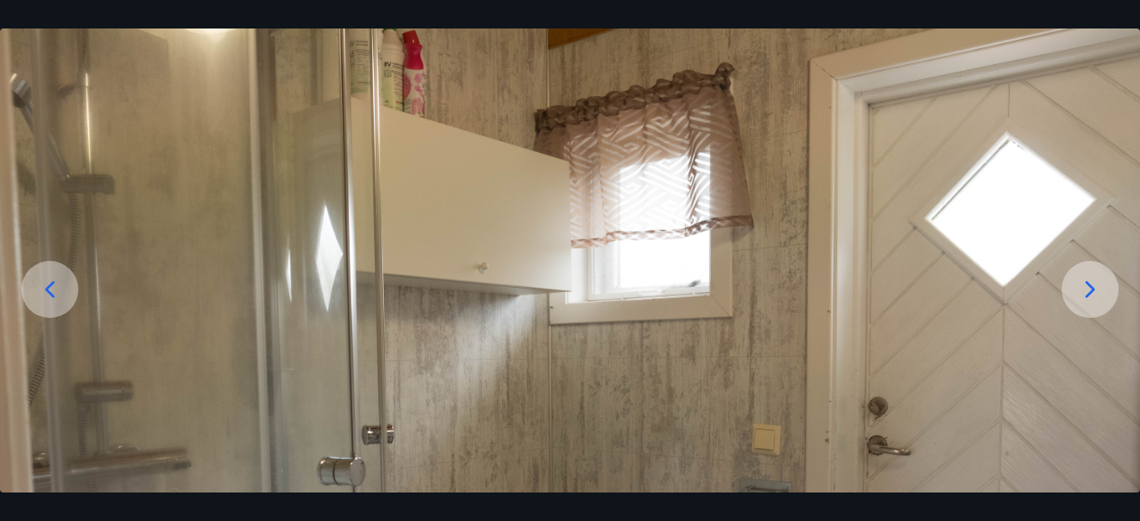
click at [1086, 291] on icon at bounding box center [1090, 289] width 28 height 28
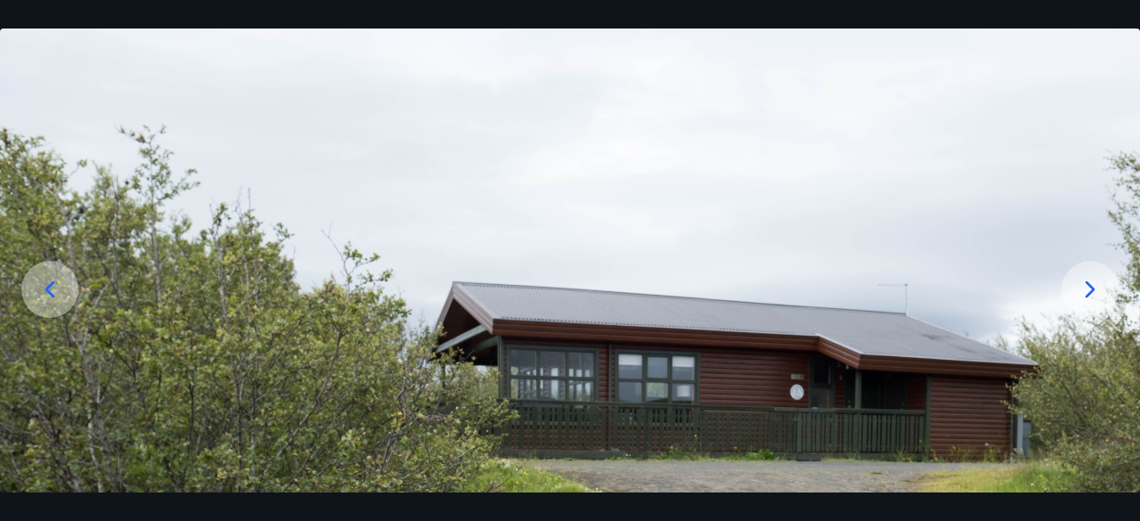
click at [1088, 284] on icon at bounding box center [1091, 289] width 10 height 17
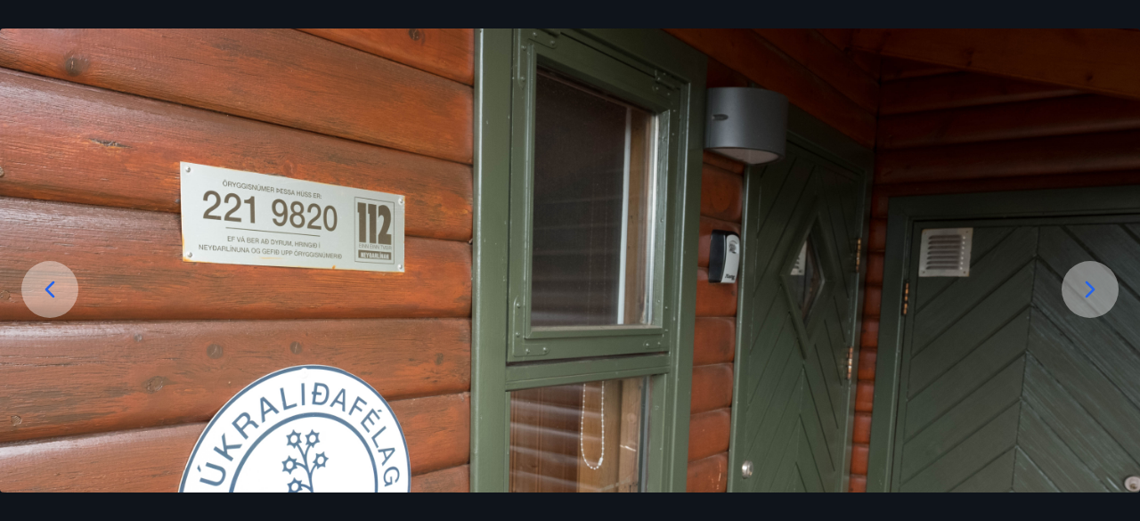
click at [1095, 281] on icon at bounding box center [1090, 289] width 28 height 28
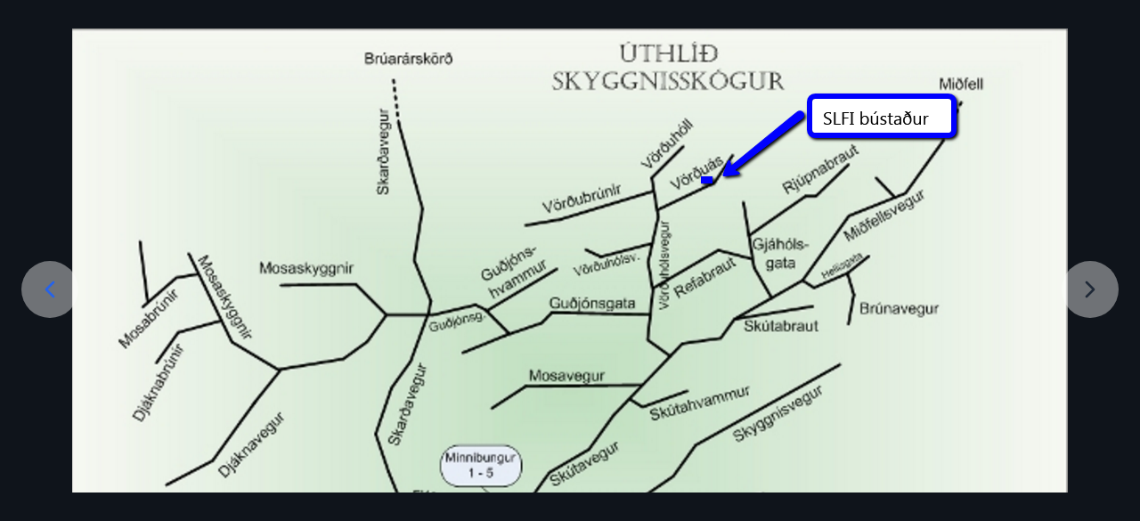
click at [1086, 277] on div at bounding box center [570, 389] width 1140 height 722
click at [706, 179] on img at bounding box center [570, 389] width 996 height 722
click at [54, 277] on icon at bounding box center [50, 289] width 28 height 28
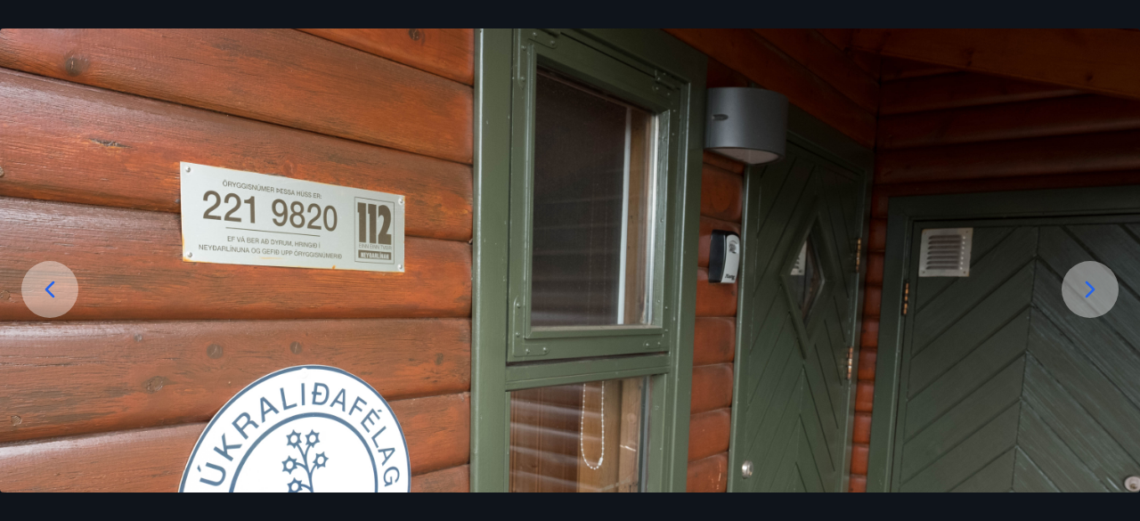
click at [54, 277] on icon at bounding box center [50, 289] width 28 height 28
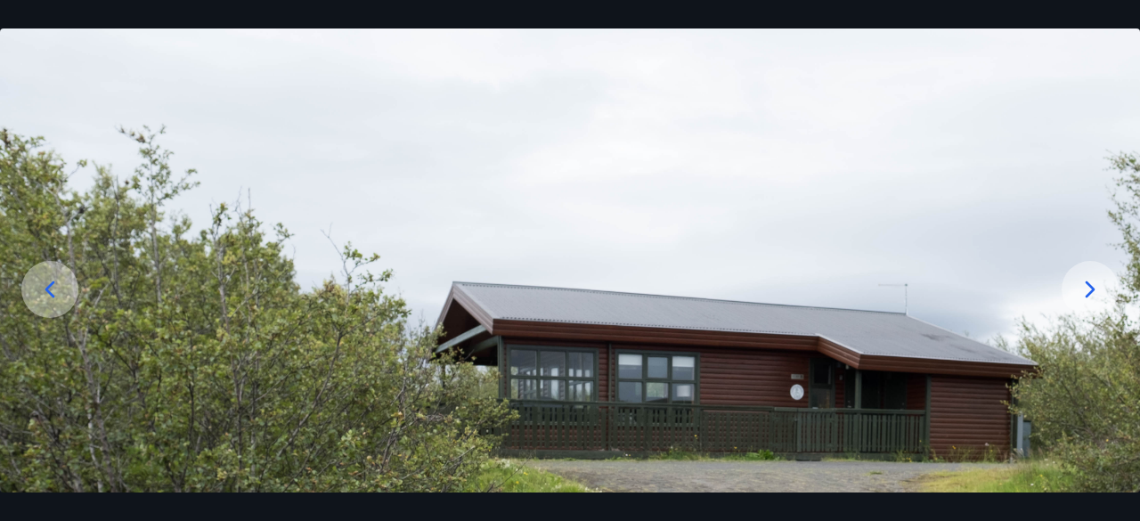
click at [54, 277] on icon at bounding box center [50, 289] width 28 height 28
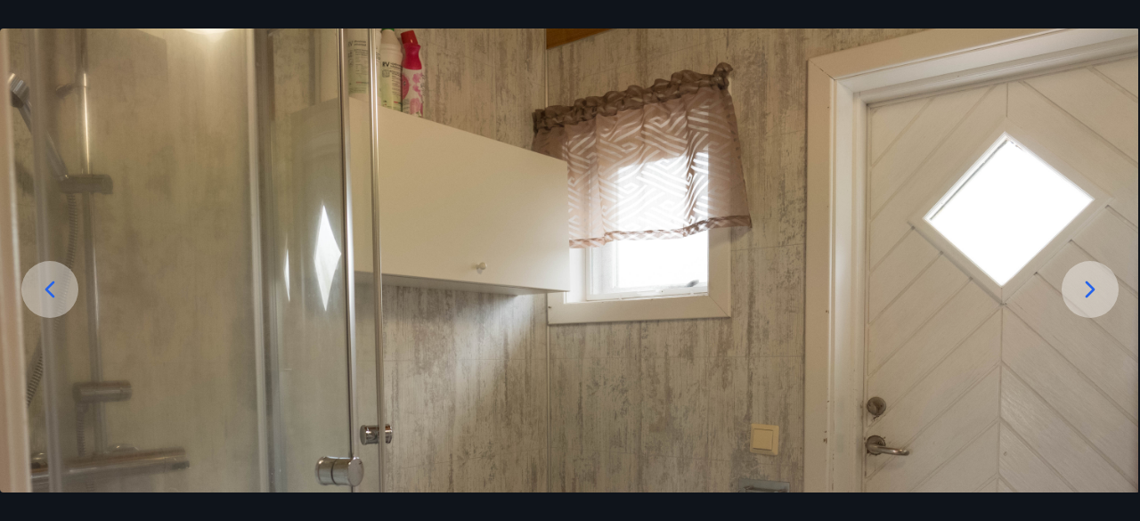
drag, startPoint x: 1139, startPoint y: 92, endPoint x: 1139, endPoint y: 206, distance: 114.0
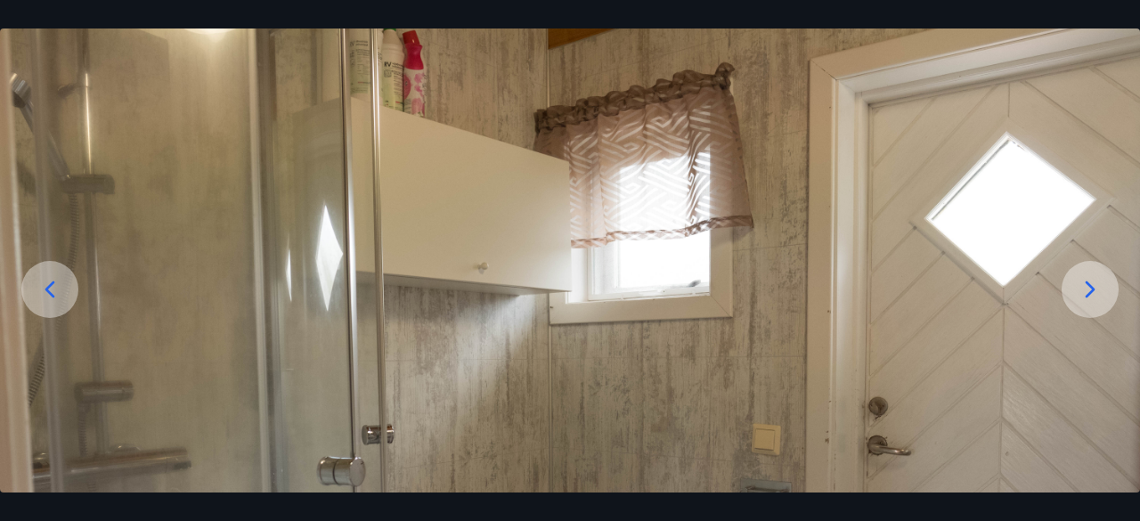
click at [53, 289] on icon at bounding box center [50, 289] width 28 height 28
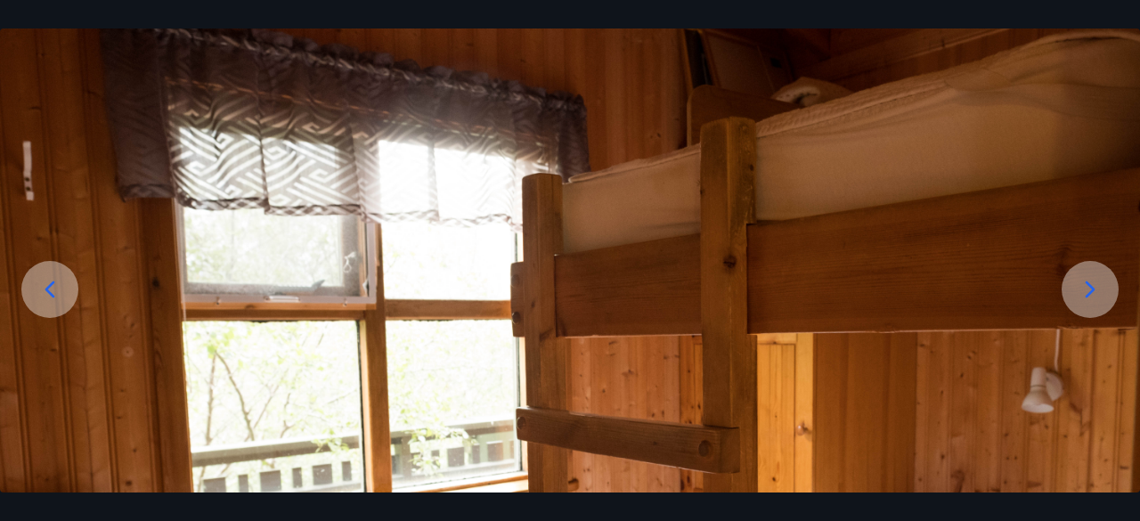
click at [53, 289] on icon at bounding box center [50, 289] width 28 height 28
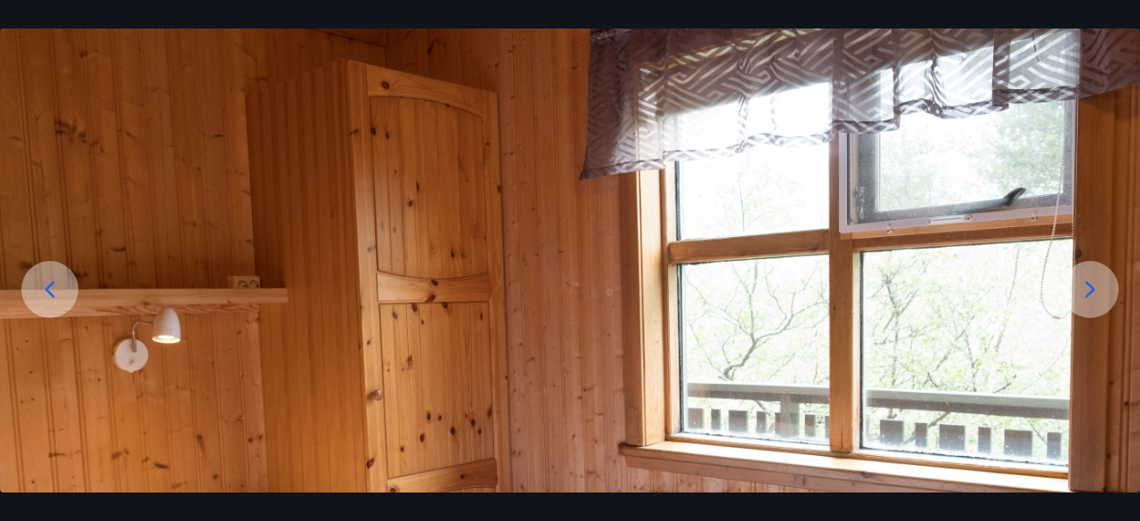
click at [53, 289] on icon at bounding box center [50, 289] width 28 height 28
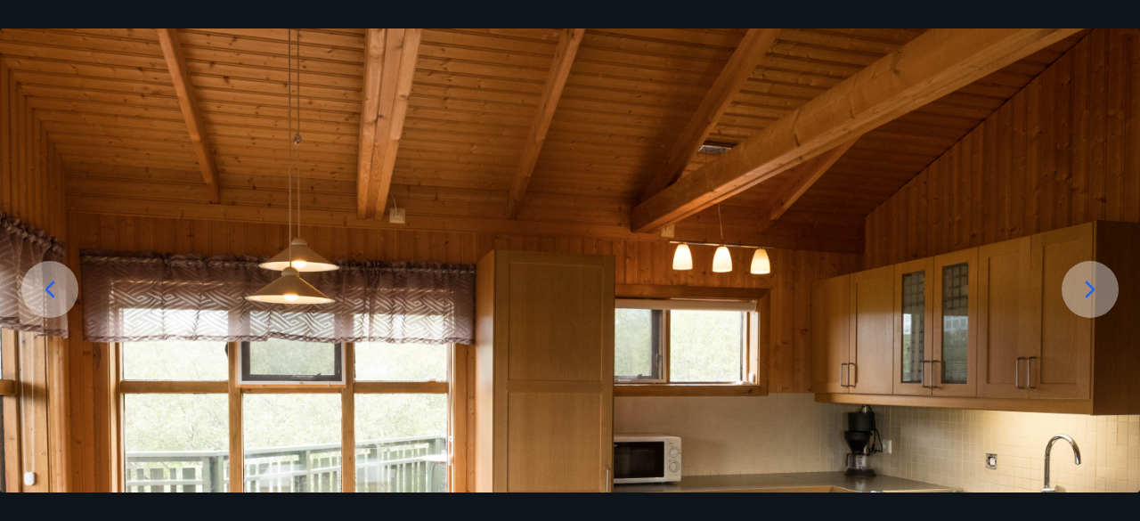
click at [53, 289] on icon at bounding box center [50, 289] width 28 height 28
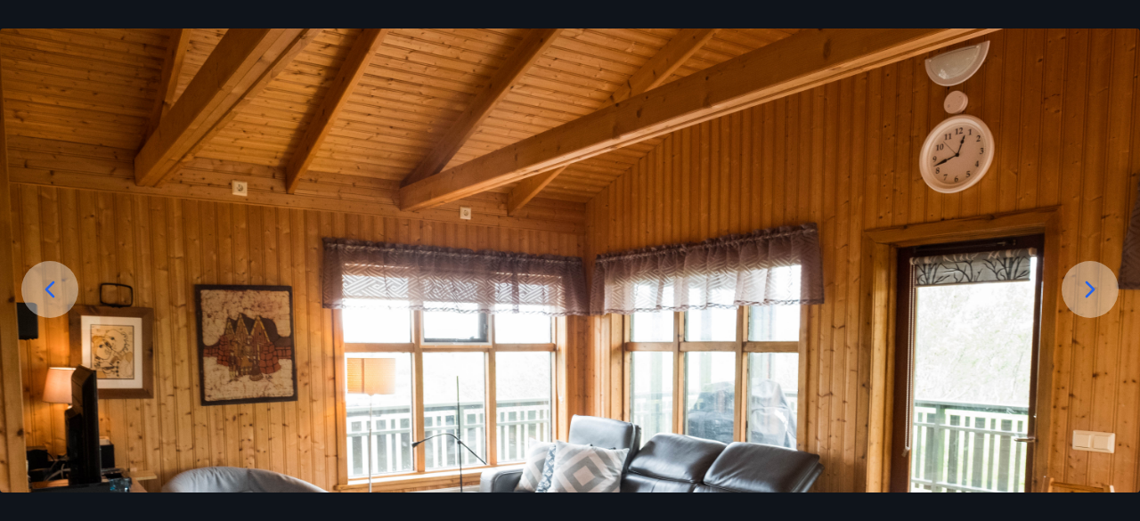
click at [53, 289] on icon at bounding box center [50, 289] width 28 height 28
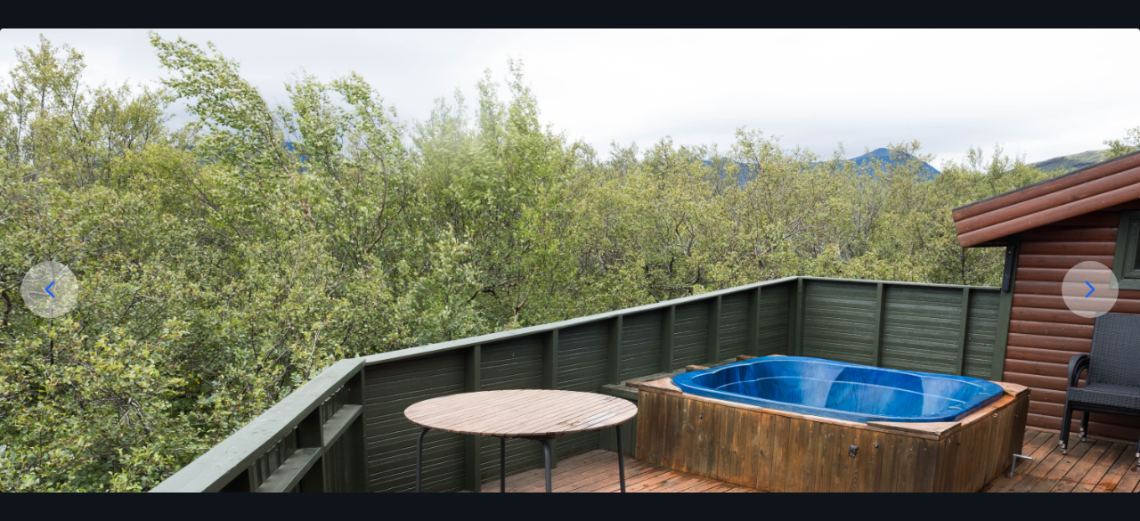
click at [53, 289] on icon at bounding box center [50, 289] width 28 height 28
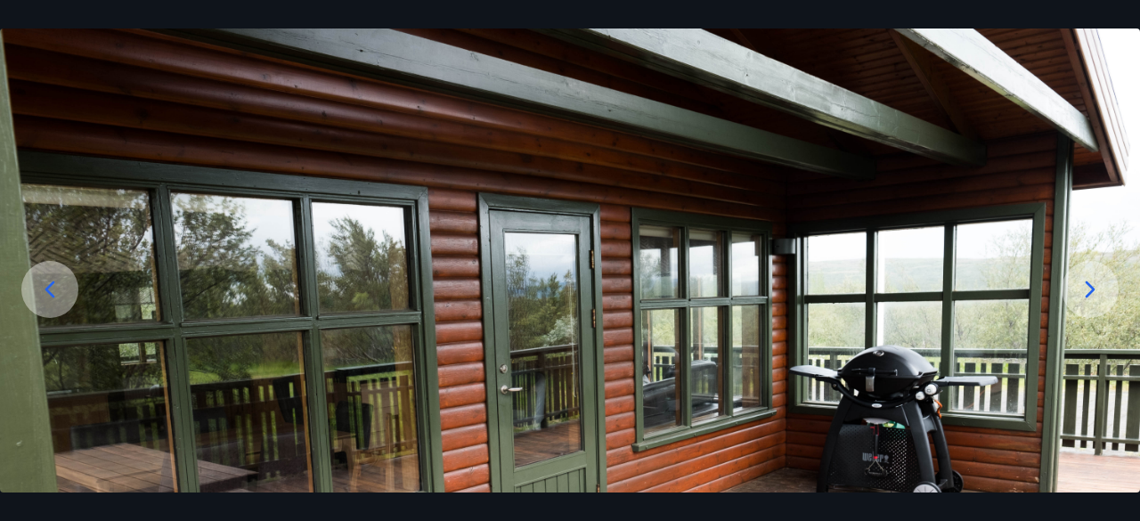
click at [53, 289] on icon at bounding box center [50, 289] width 28 height 28
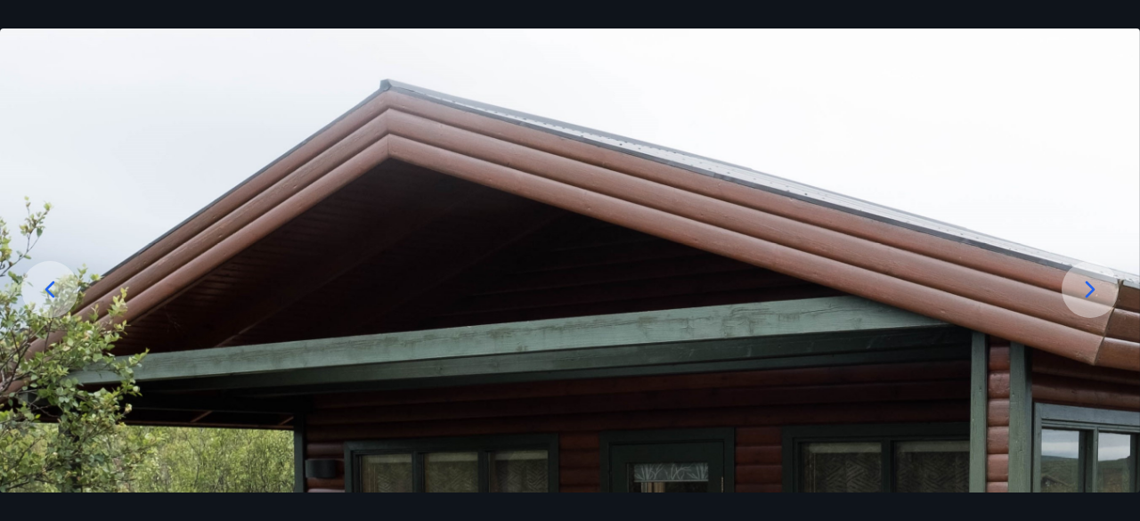
click at [53, 289] on icon at bounding box center [50, 289] width 28 height 28
click at [971, 163] on img at bounding box center [570, 408] width 1140 height 760
